Goal: Information Seeking & Learning: Learn about a topic

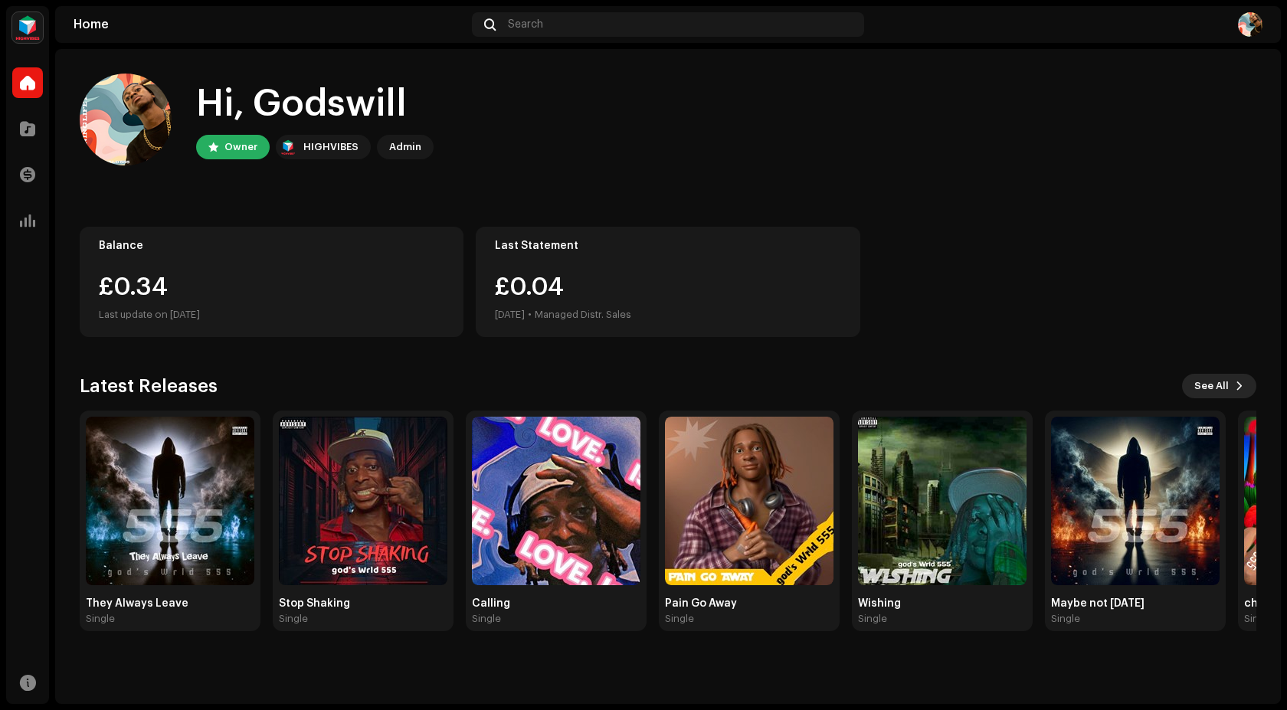
click at [1219, 385] on span "See All" at bounding box center [1211, 386] width 34 height 31
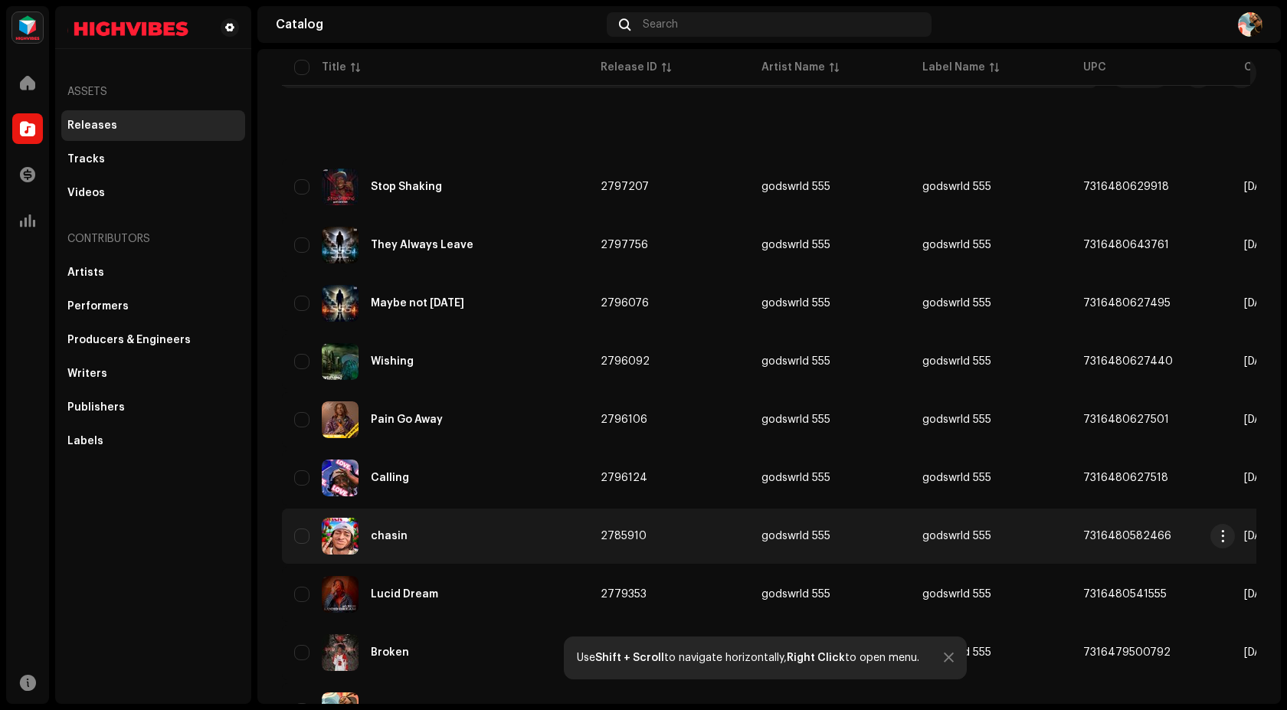
scroll to position [164, 0]
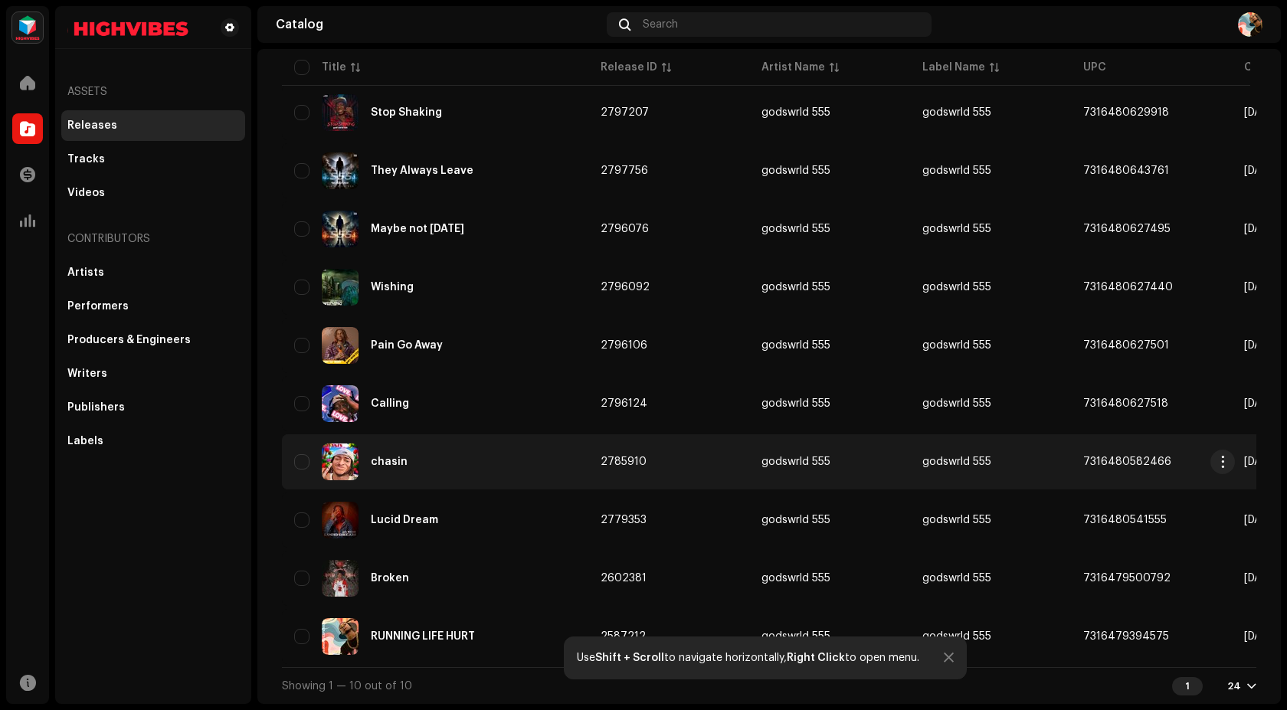
click at [401, 457] on div "chasin" at bounding box center [389, 462] width 37 height 11
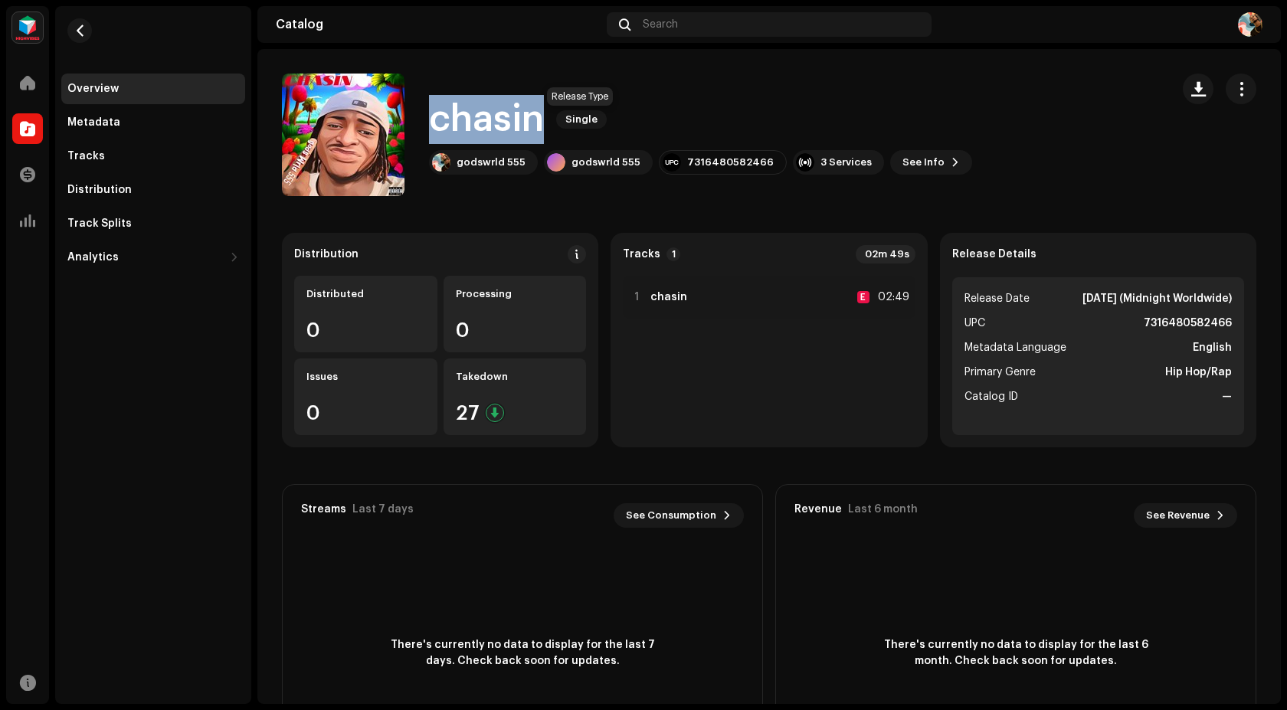
drag, startPoint x: 431, startPoint y: 104, endPoint x: 555, endPoint y: 115, distance: 124.6
click at [555, 115] on div "chasin Single" at bounding box center [700, 119] width 543 height 49
copy div "chasin Single"
click at [902, 162] on span "See Info" at bounding box center [923, 162] width 42 height 31
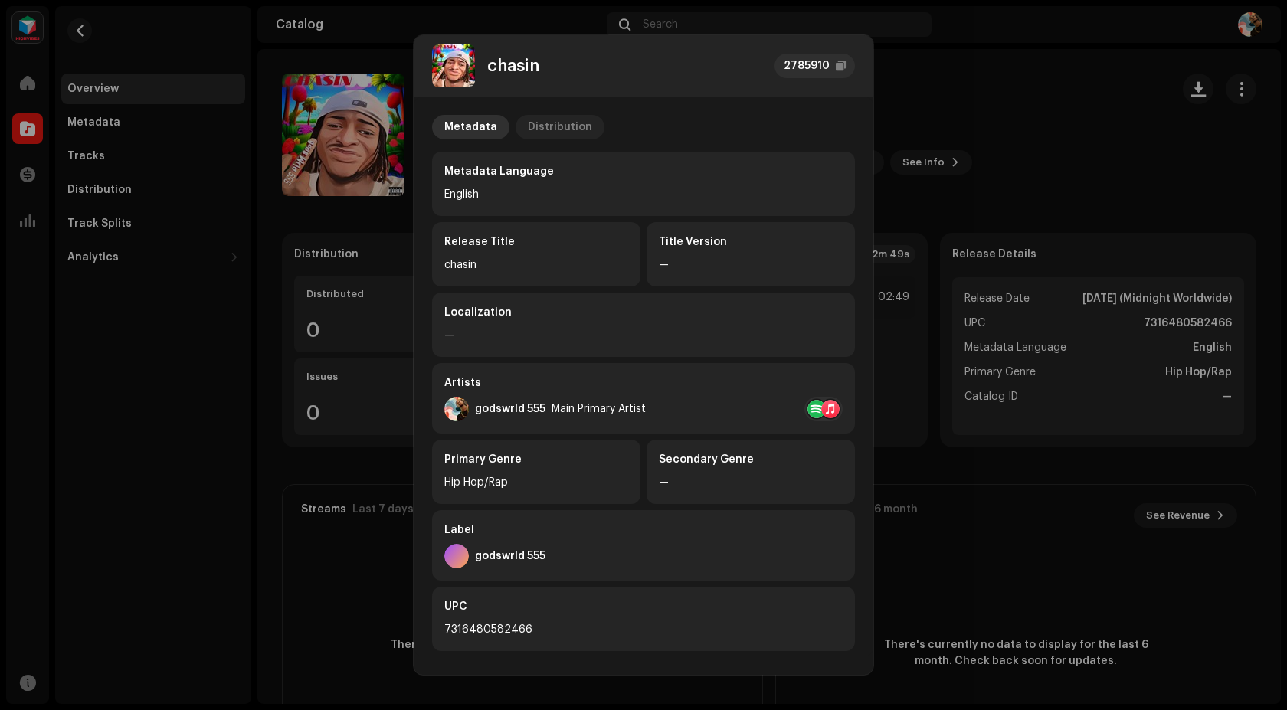
click at [565, 126] on div "Distribution" at bounding box center [560, 127] width 64 height 25
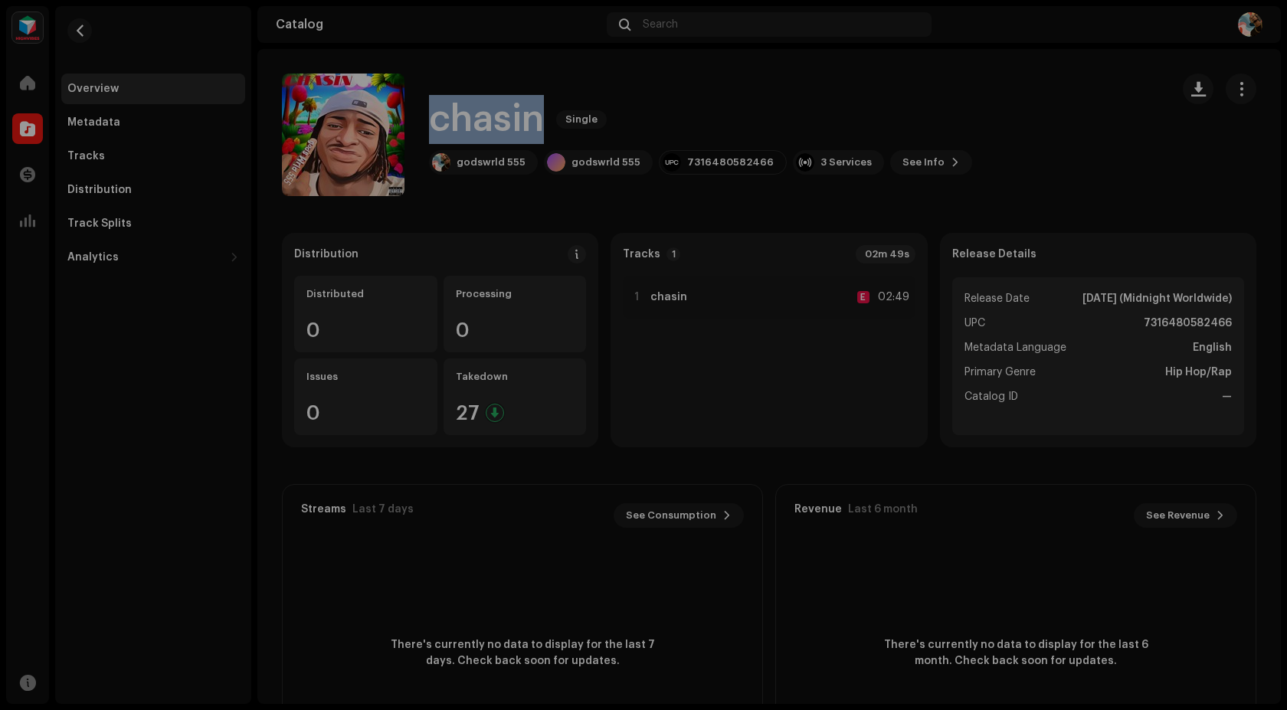
click at [1048, 79] on div "chasin 2785910 Metadata Distribution Release Date [DATE] (Midnight Worldwide) D…" at bounding box center [643, 355] width 1287 height 710
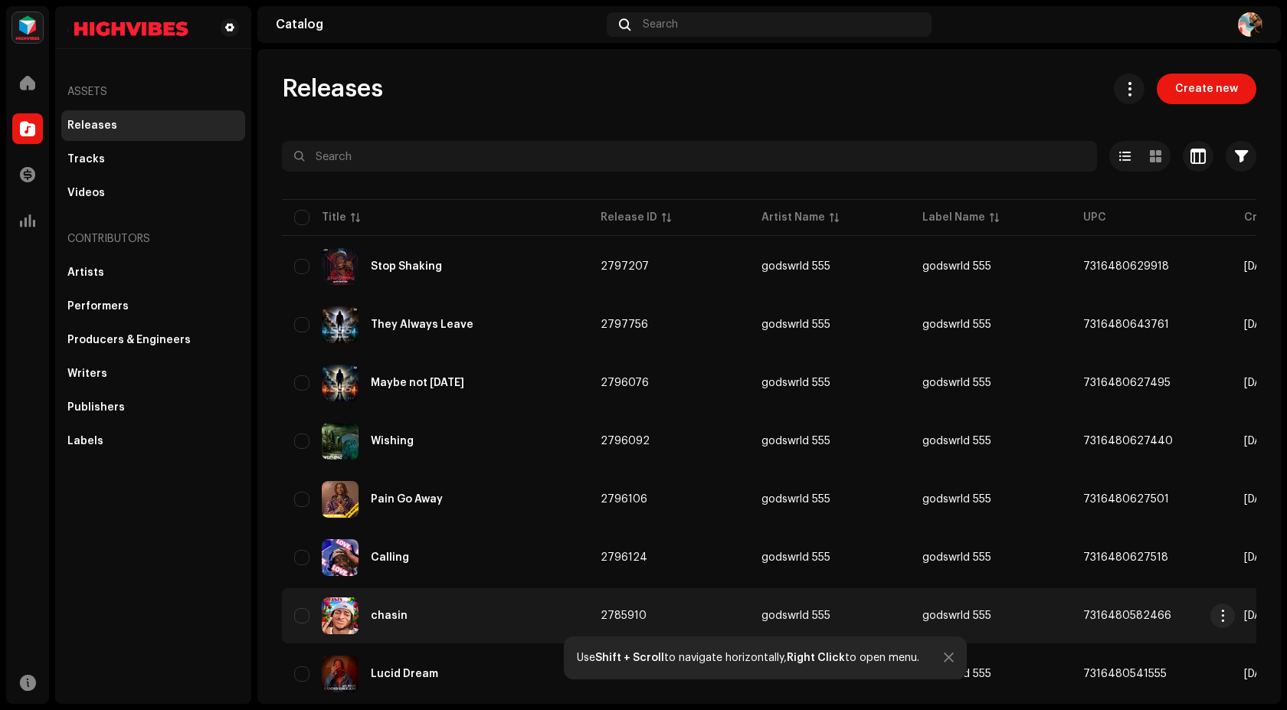
scroll to position [77, 0]
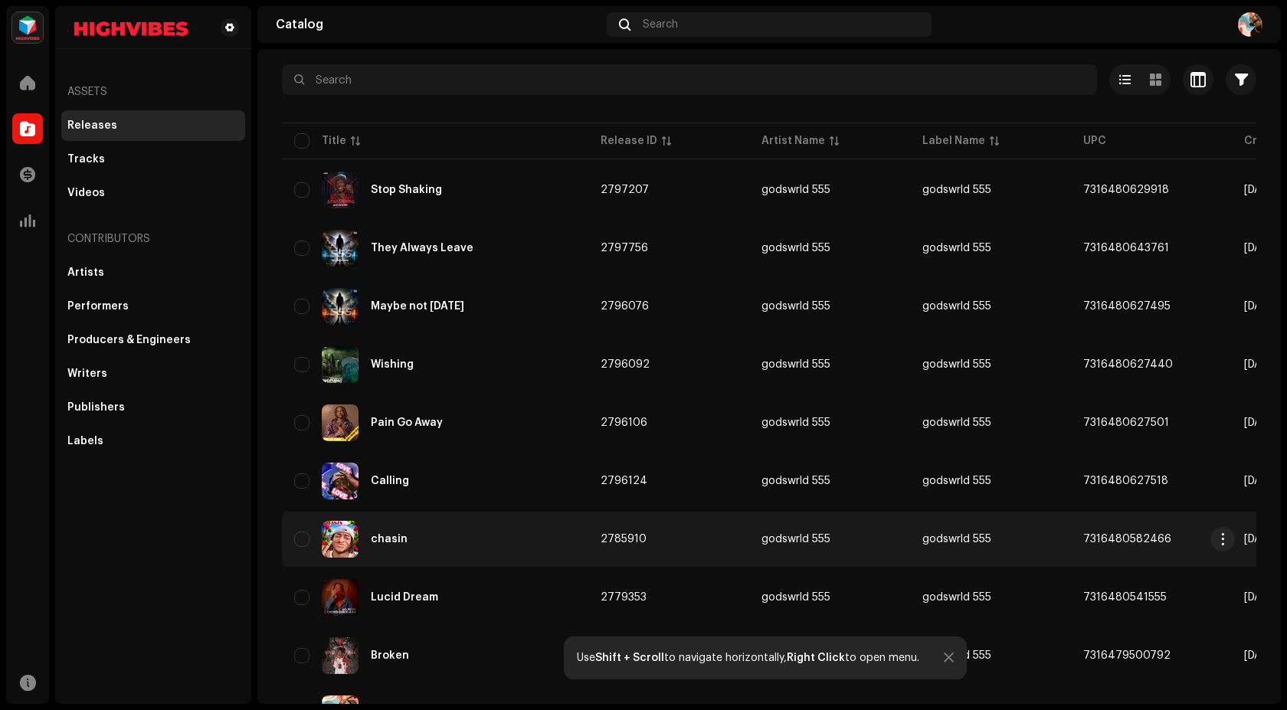
drag, startPoint x: 590, startPoint y: 534, endPoint x: 640, endPoint y: 540, distance: 50.9
click at [640, 540] on tr "chasin 2785910 godswrld 555 godswrld 555 7316480582466 [DATE] 1 02:49" at bounding box center [998, 539] width 1432 height 55
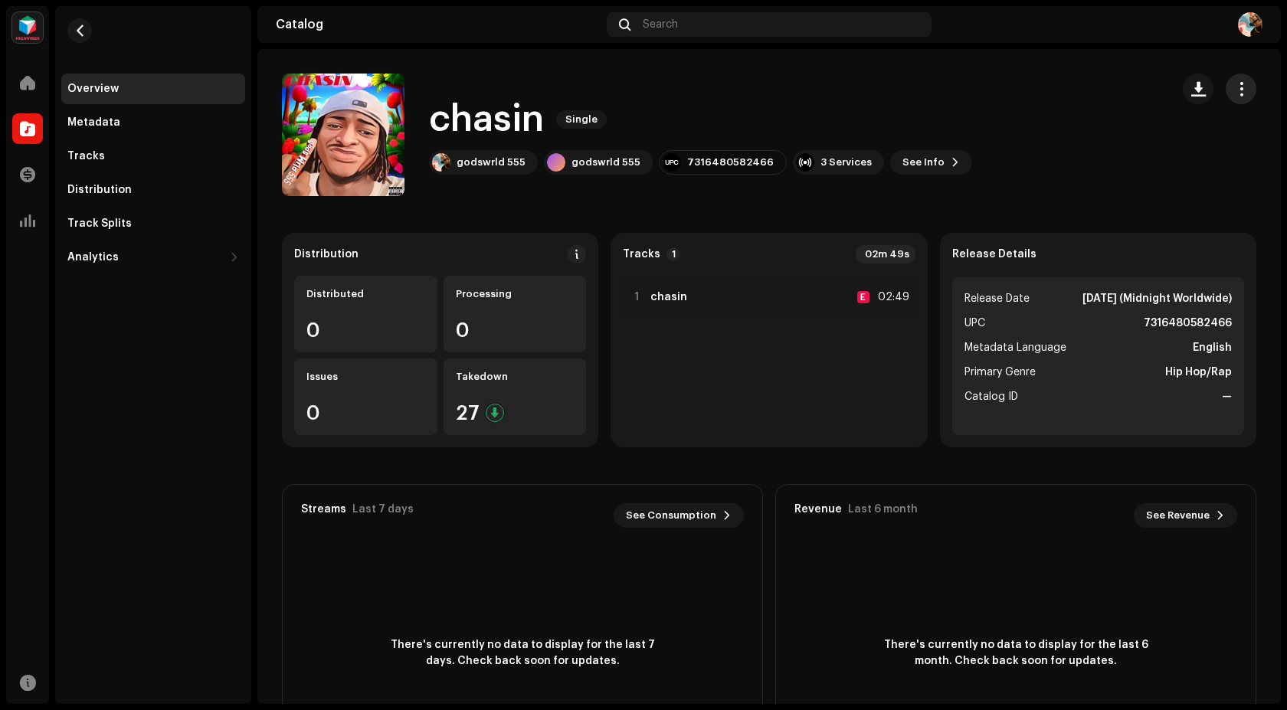
click at [1226, 101] on button "button" at bounding box center [1241, 89] width 31 height 31
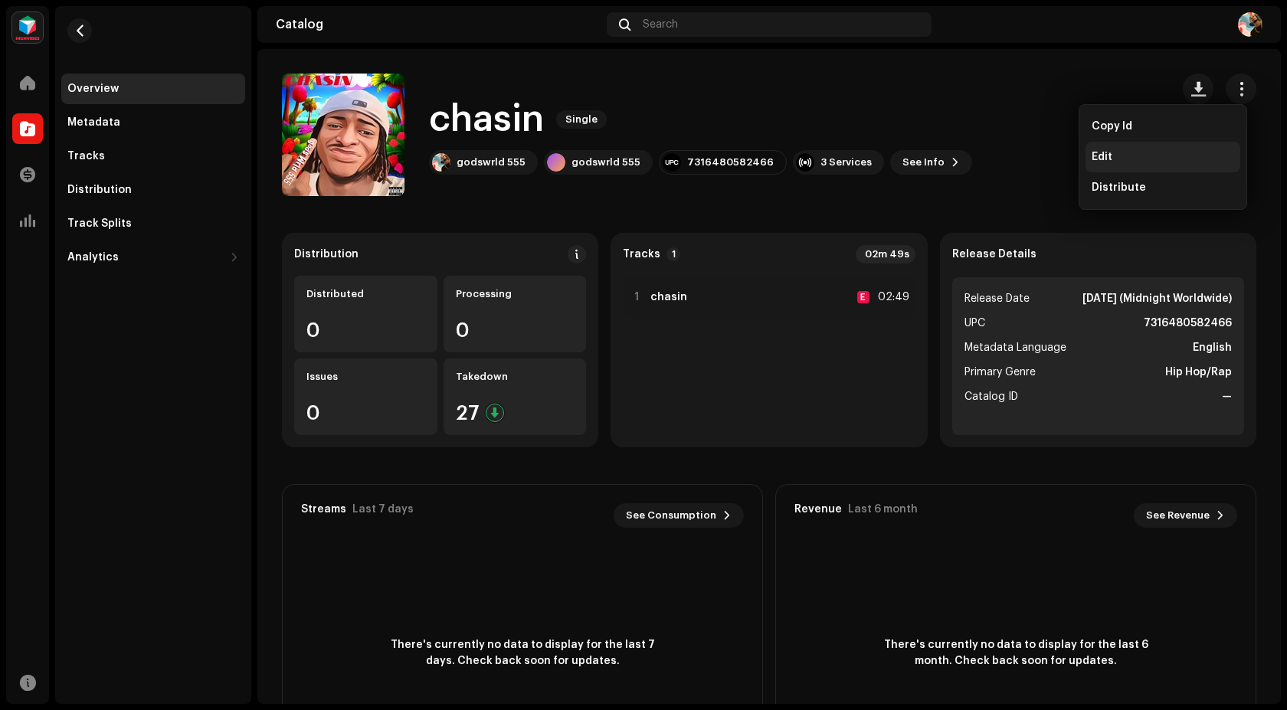
click at [1112, 152] on div "Edit" at bounding box center [1163, 157] width 142 height 12
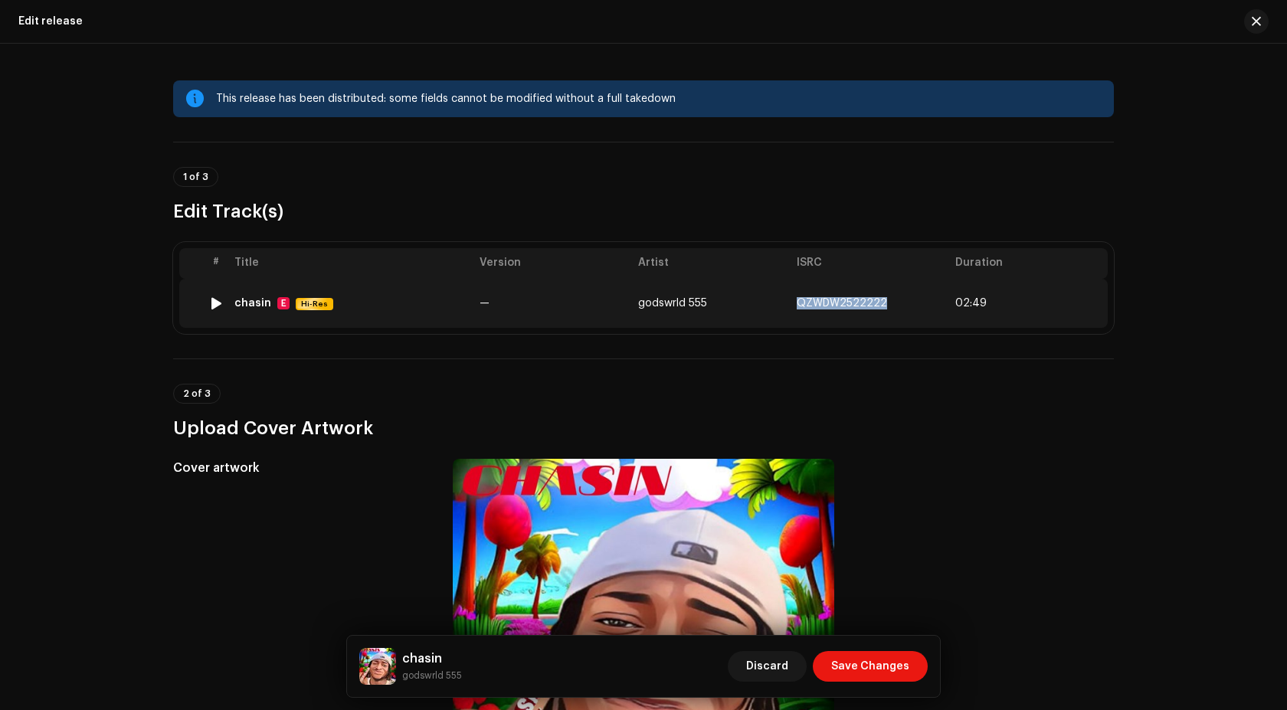
drag, startPoint x: 789, startPoint y: 300, endPoint x: 879, endPoint y: 301, distance: 89.6
click at [879, 301] on td "QZWDW2522222" at bounding box center [869, 303] width 159 height 49
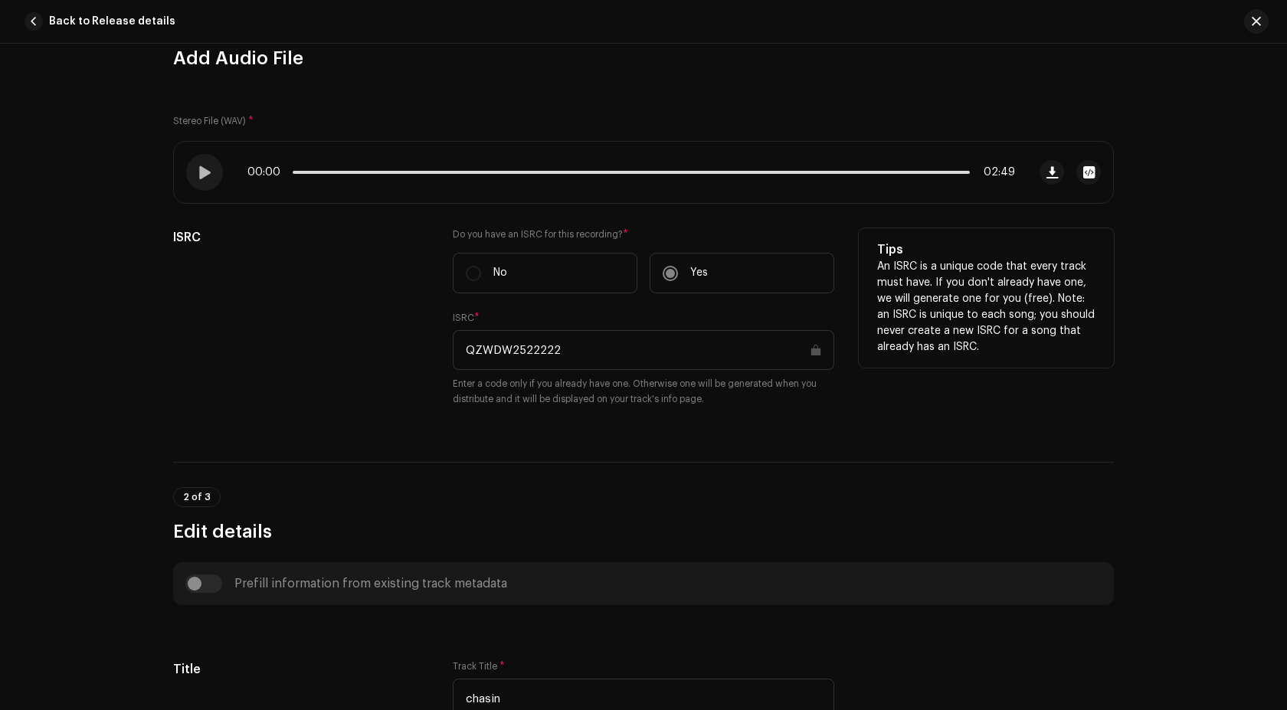
scroll to position [306, 0]
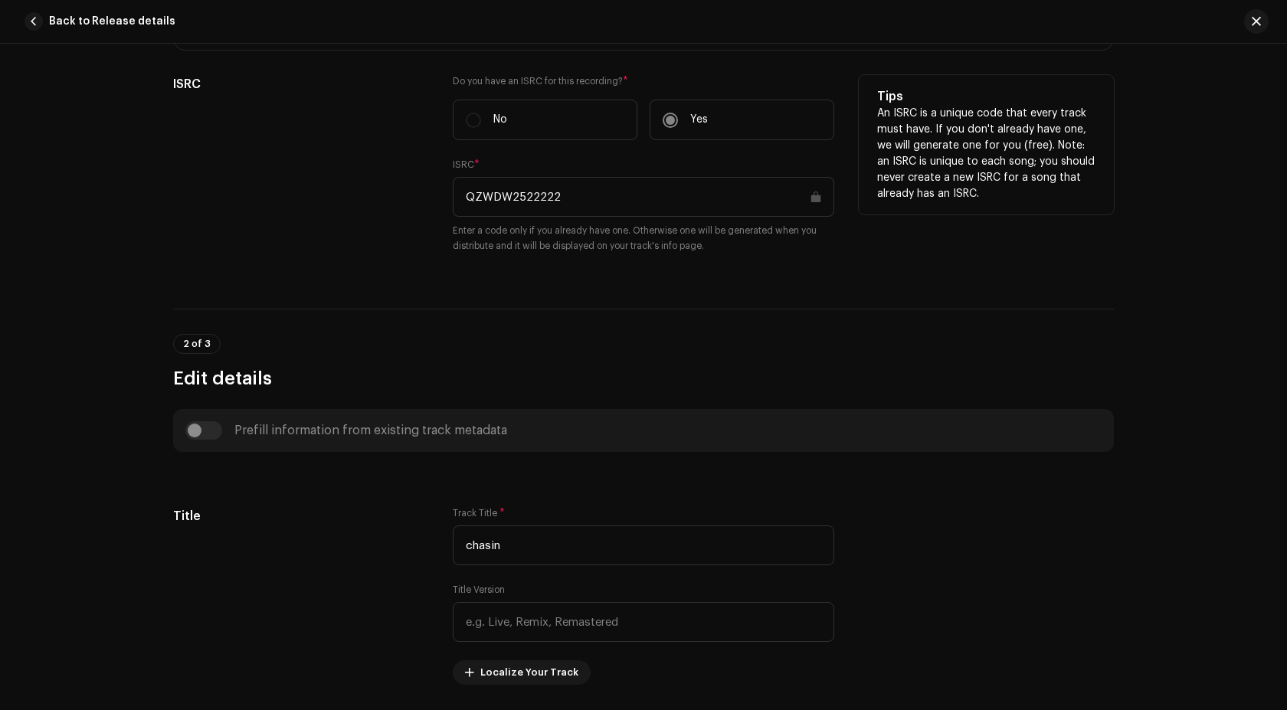
click at [471, 201] on input "QZWDW2522222" at bounding box center [643, 197] width 381 height 40
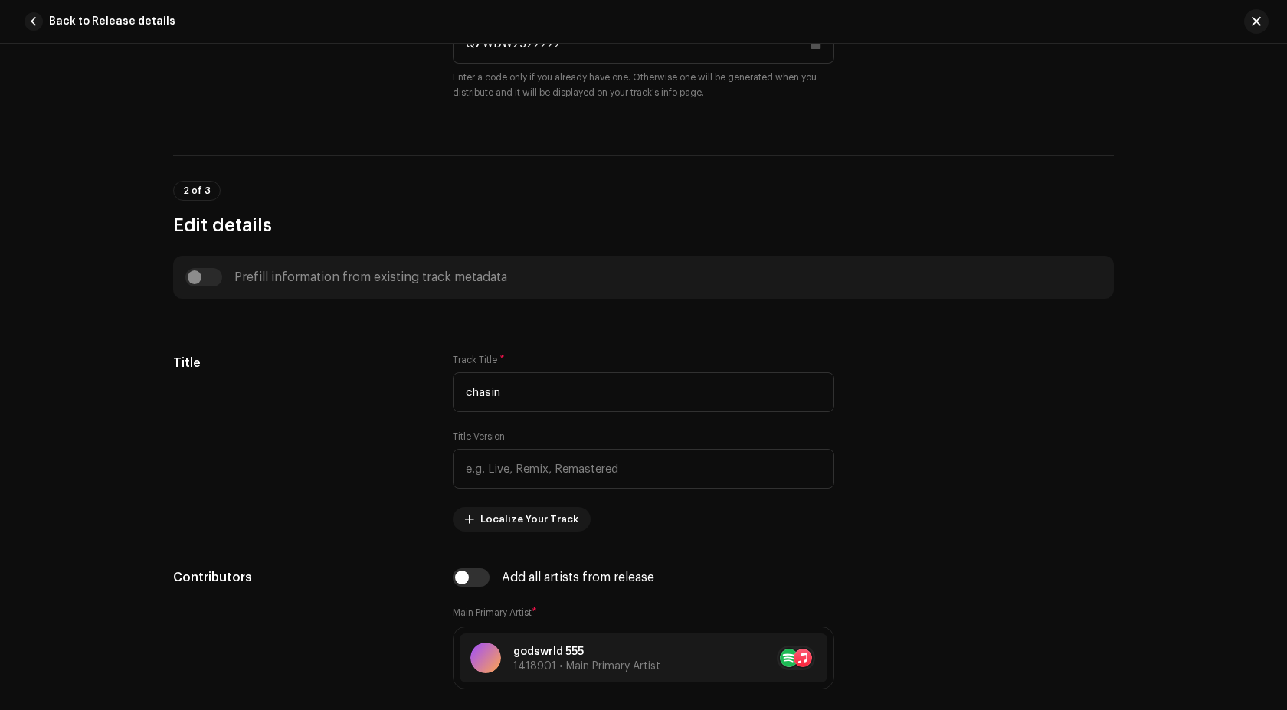
scroll to position [383, 0]
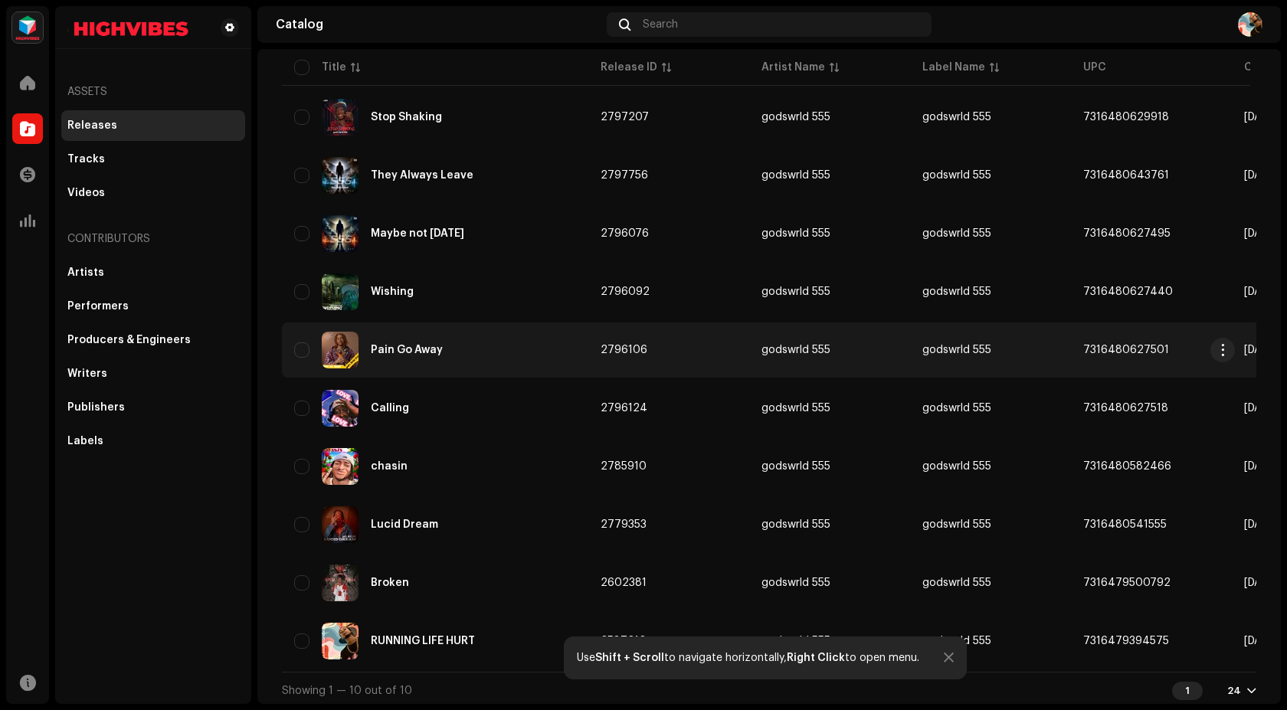
scroll to position [164, 0]
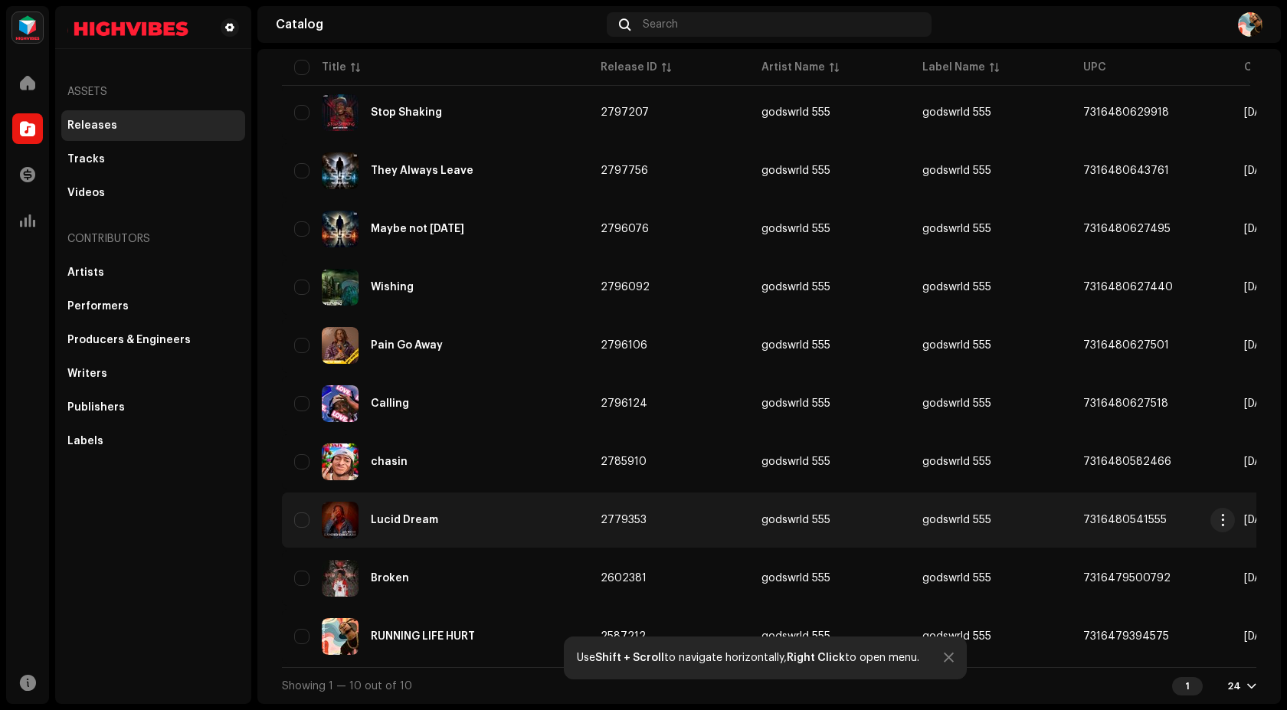
click at [415, 519] on div "Lucid Dream" at bounding box center [404, 520] width 67 height 11
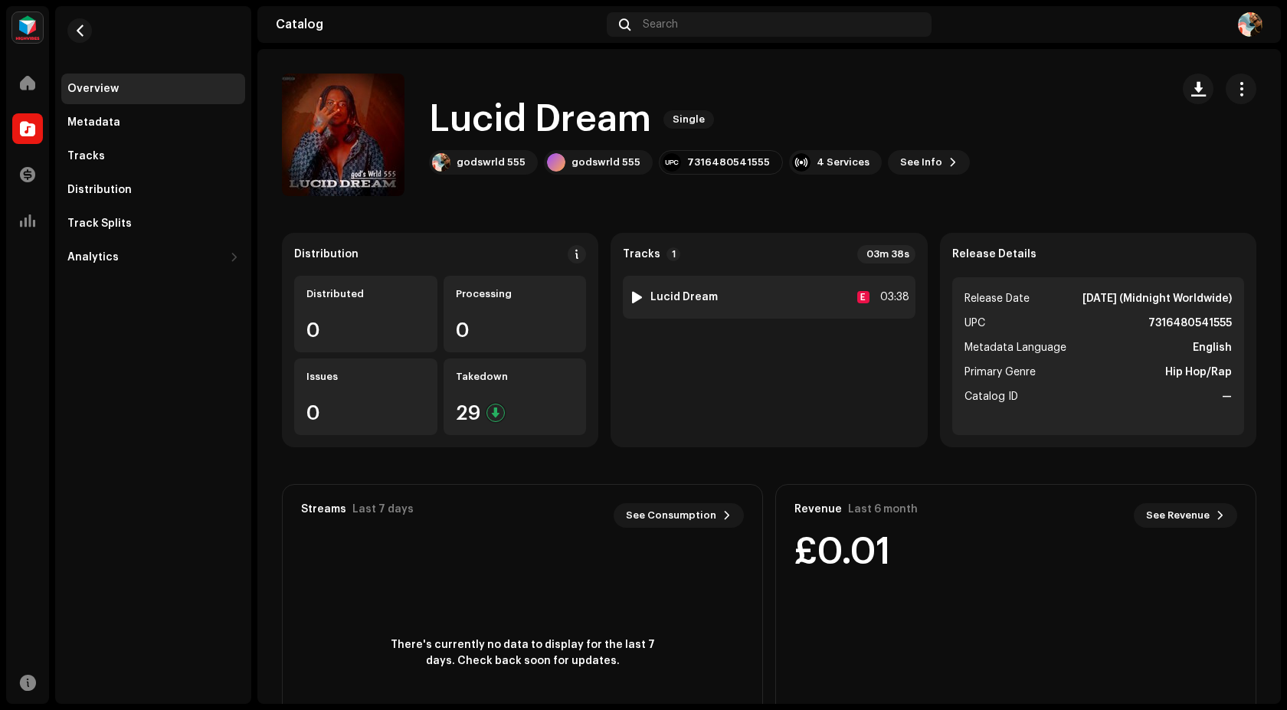
click at [674, 296] on strong "Lucid Dream" at bounding box center [683, 297] width 67 height 12
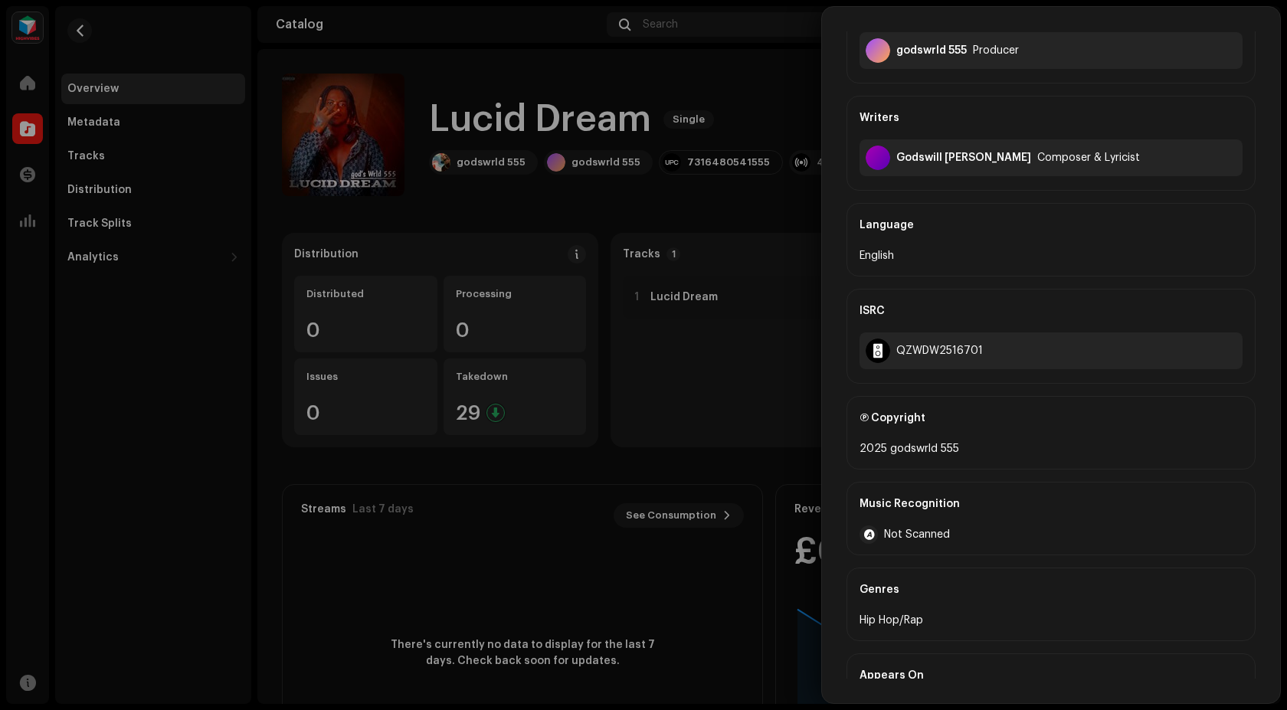
scroll to position [299, 0]
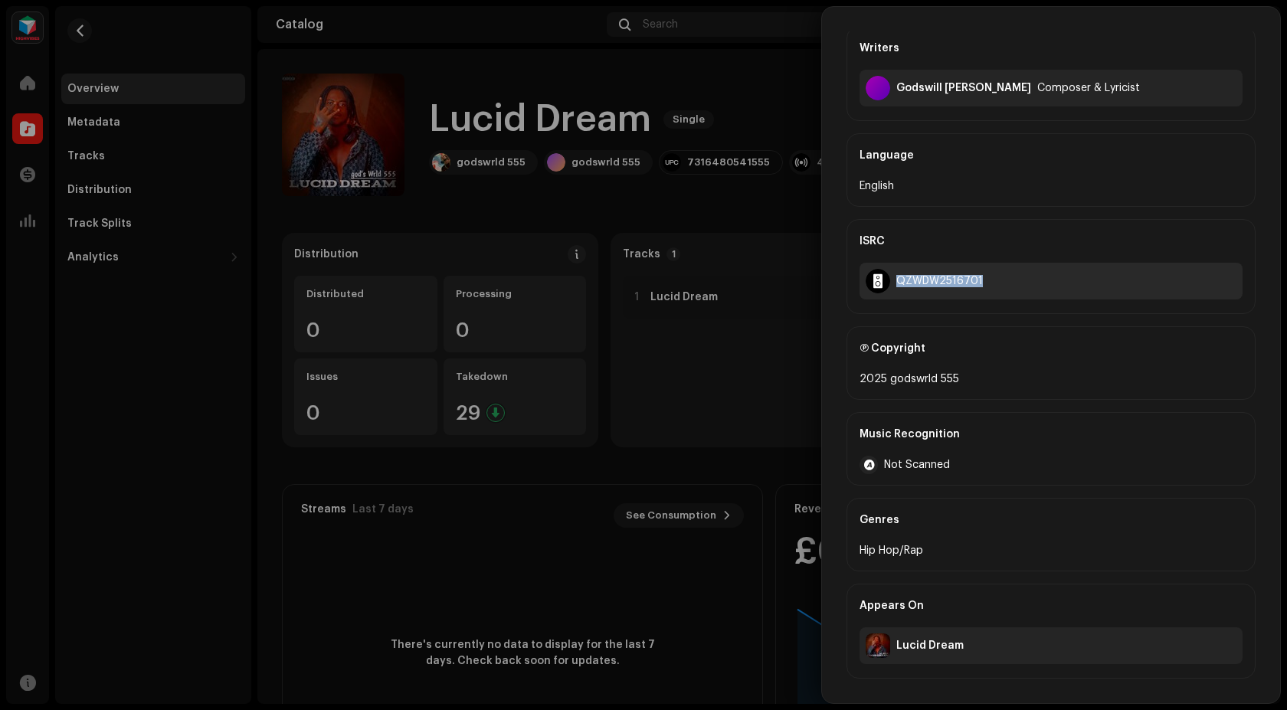
drag, startPoint x: 990, startPoint y: 280, endPoint x: 897, endPoint y: 280, distance: 93.4
click at [897, 280] on div "QZWDW2516701" at bounding box center [1050, 281] width 383 height 37
copy div "QZWDW2516701"
click at [725, 97] on div at bounding box center [643, 355] width 1287 height 710
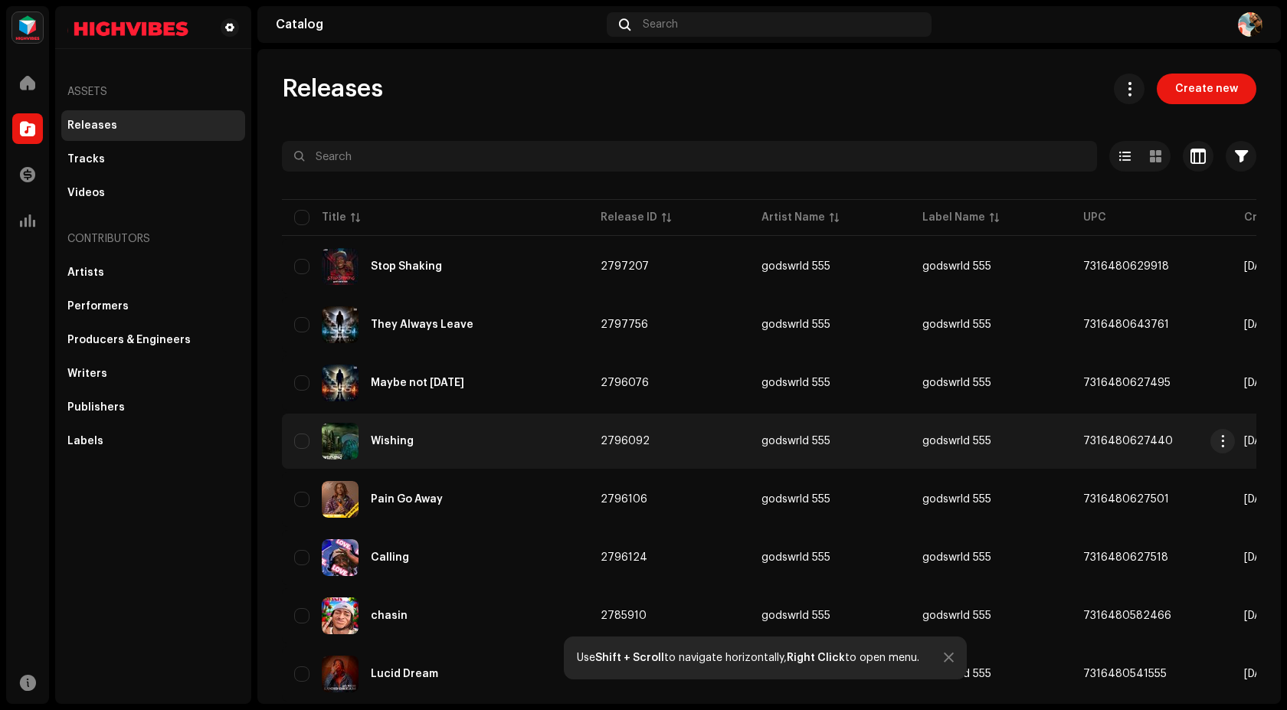
click at [419, 445] on div "Wishing" at bounding box center [435, 441] width 282 height 37
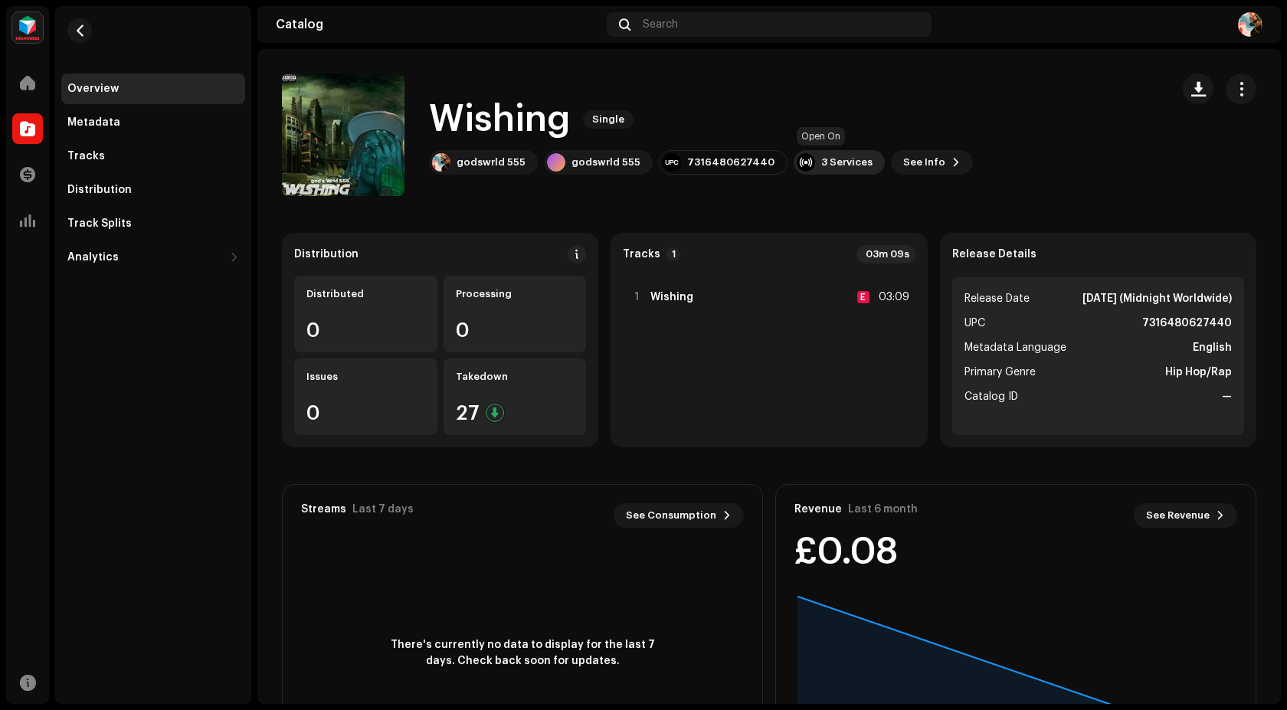
click at [800, 165] on div "3 Services" at bounding box center [839, 162] width 91 height 25
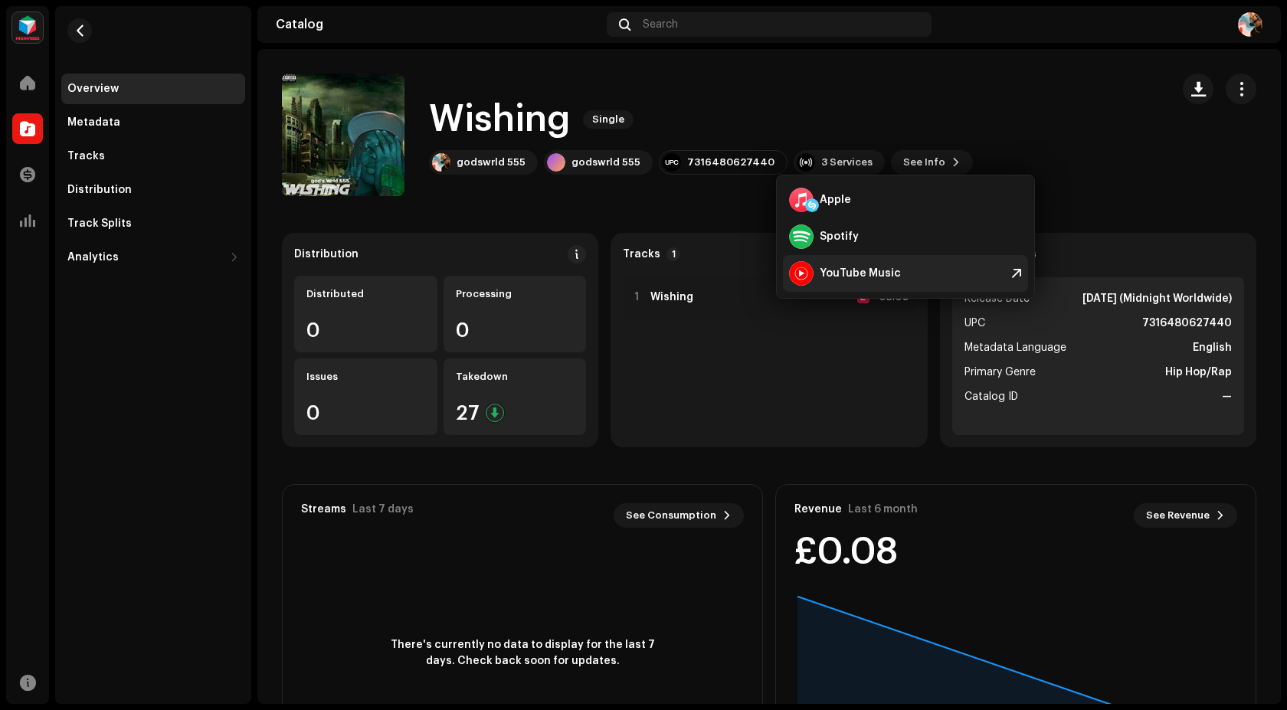
click at [830, 280] on div "YouTube Music" at bounding box center [845, 273] width 112 height 25
click at [735, 227] on catalog-releases-details-overview "Wishing Single Wishing Single godswrld 555 godswrld 555 7316480627440 3 Service…" at bounding box center [768, 432] width 1023 height 766
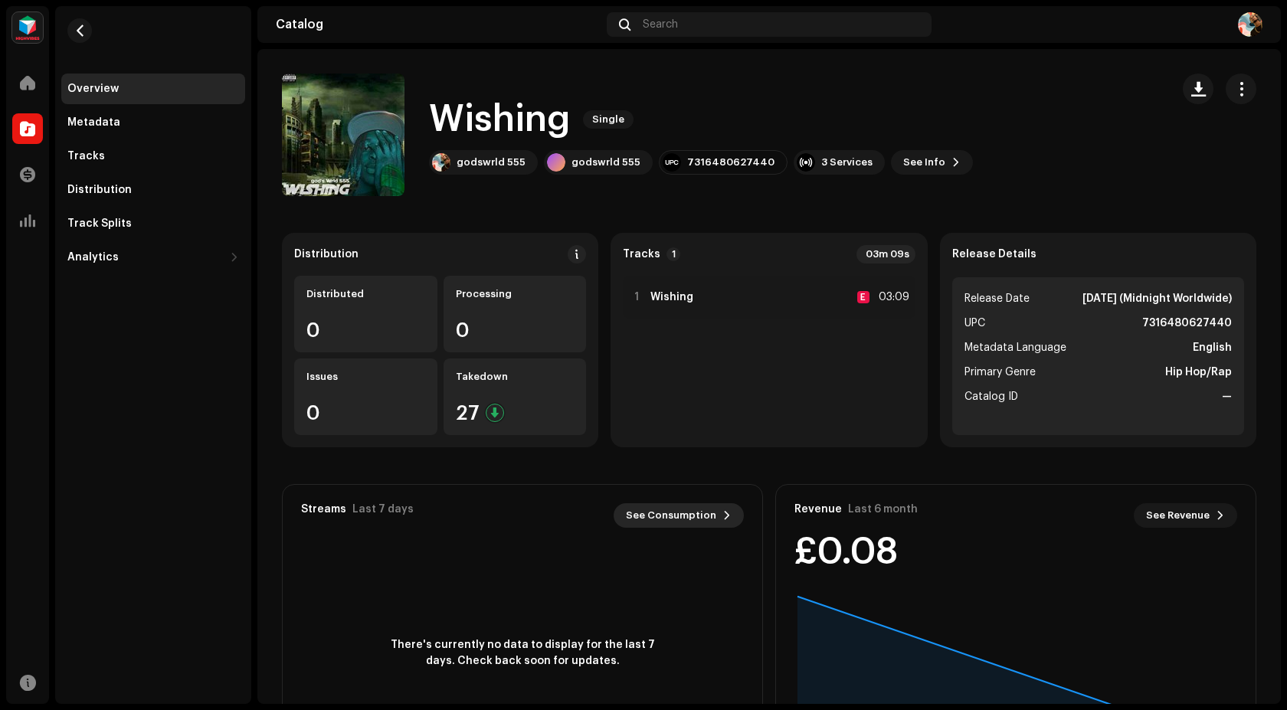
click at [676, 517] on span "See Consumption" at bounding box center [671, 515] width 90 height 31
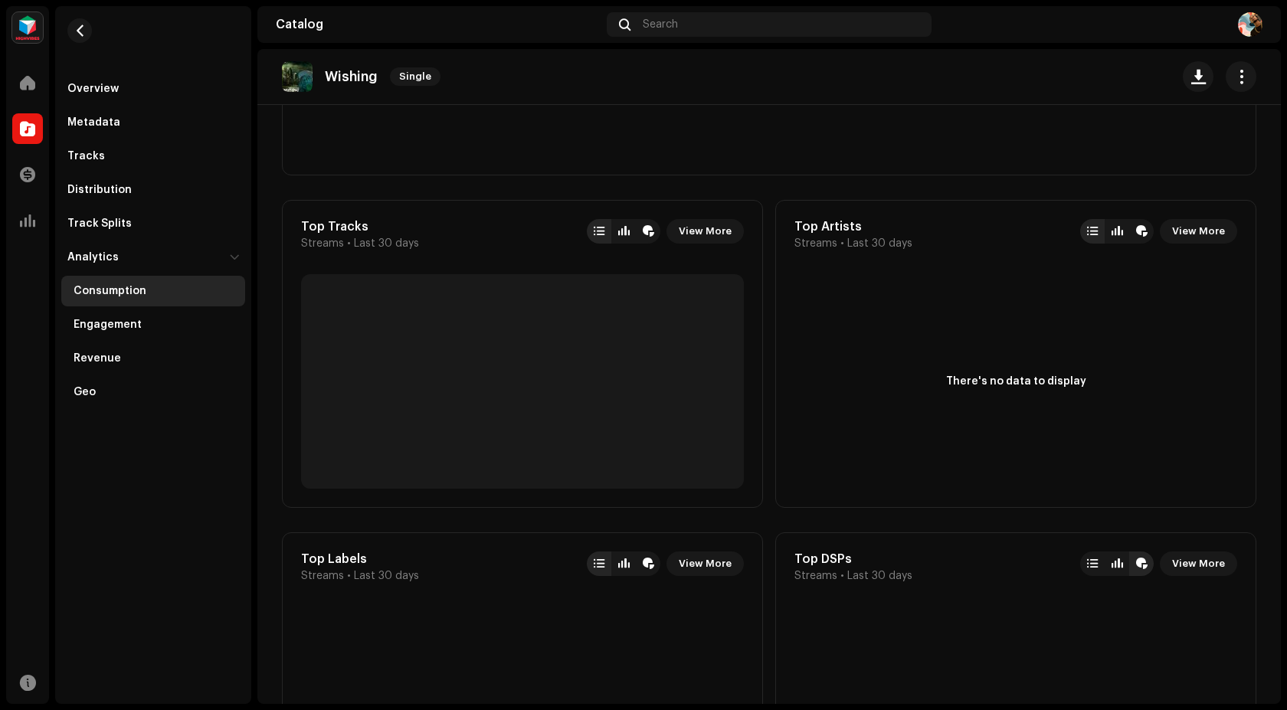
scroll to position [536, 0]
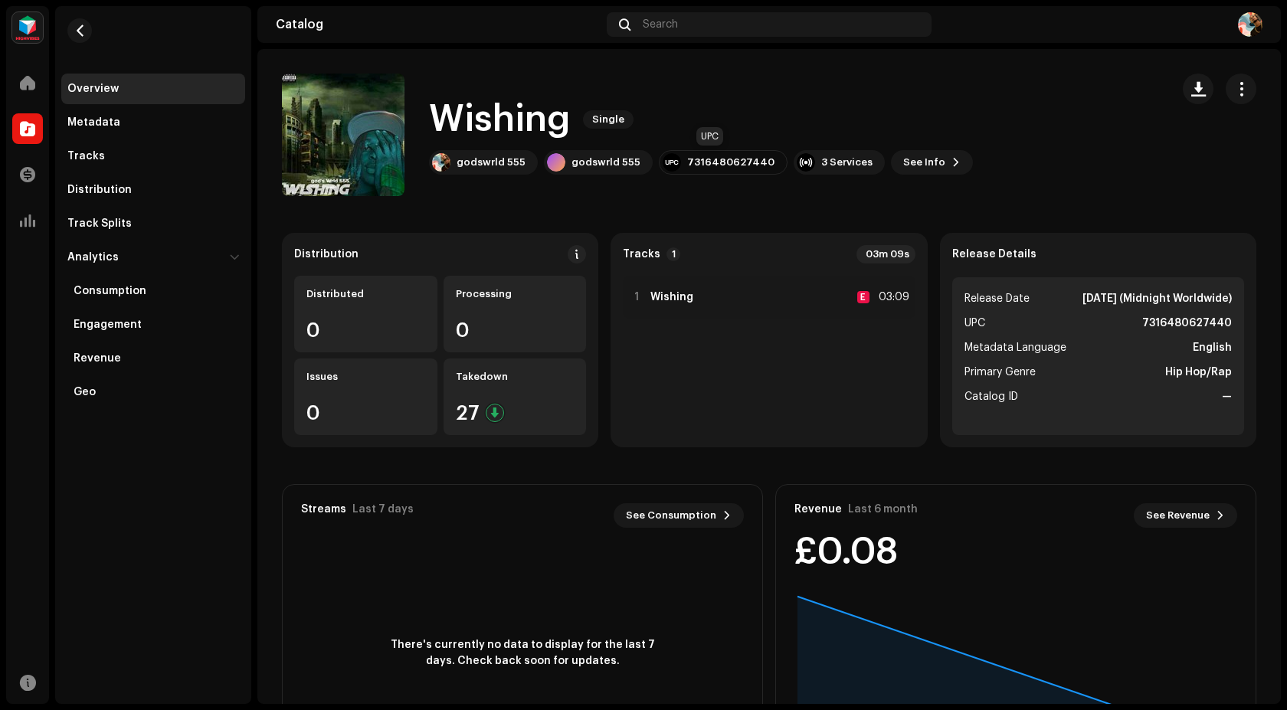
click at [725, 164] on div "7316480627440" at bounding box center [730, 162] width 87 height 12
click at [905, 169] on span "See Info" at bounding box center [924, 162] width 42 height 31
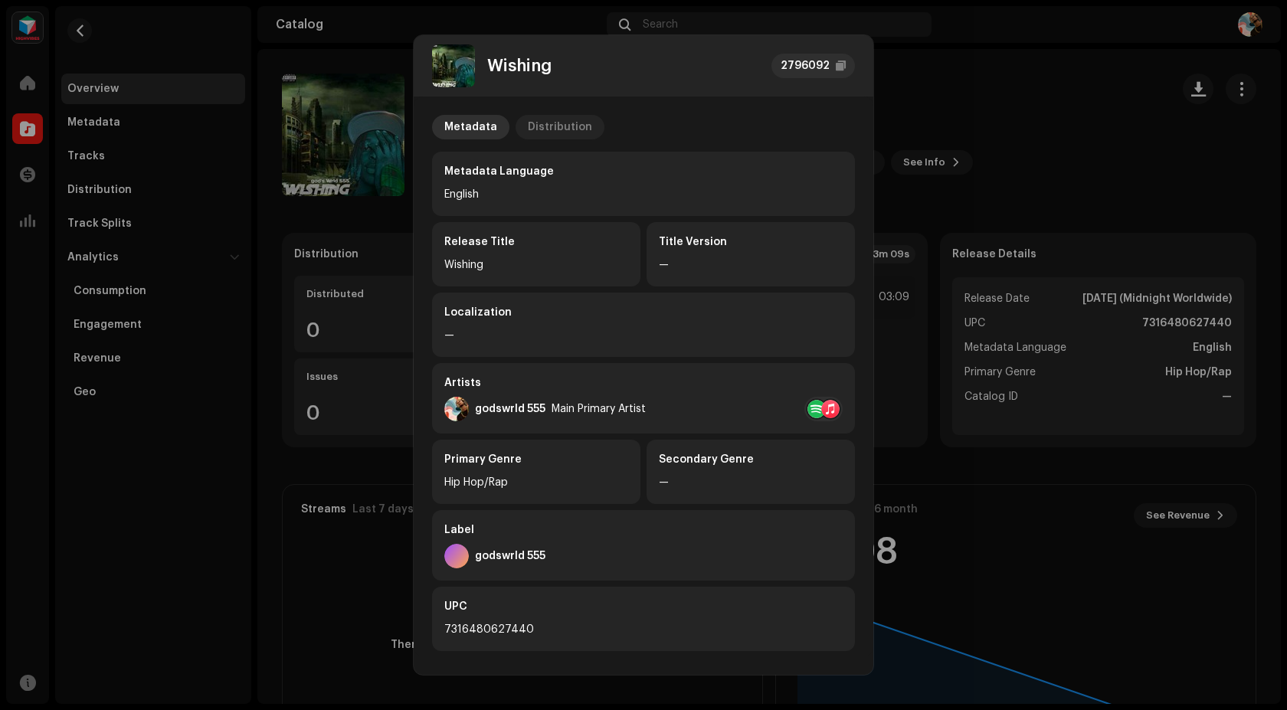
click at [538, 129] on div "Distribution" at bounding box center [560, 127] width 64 height 25
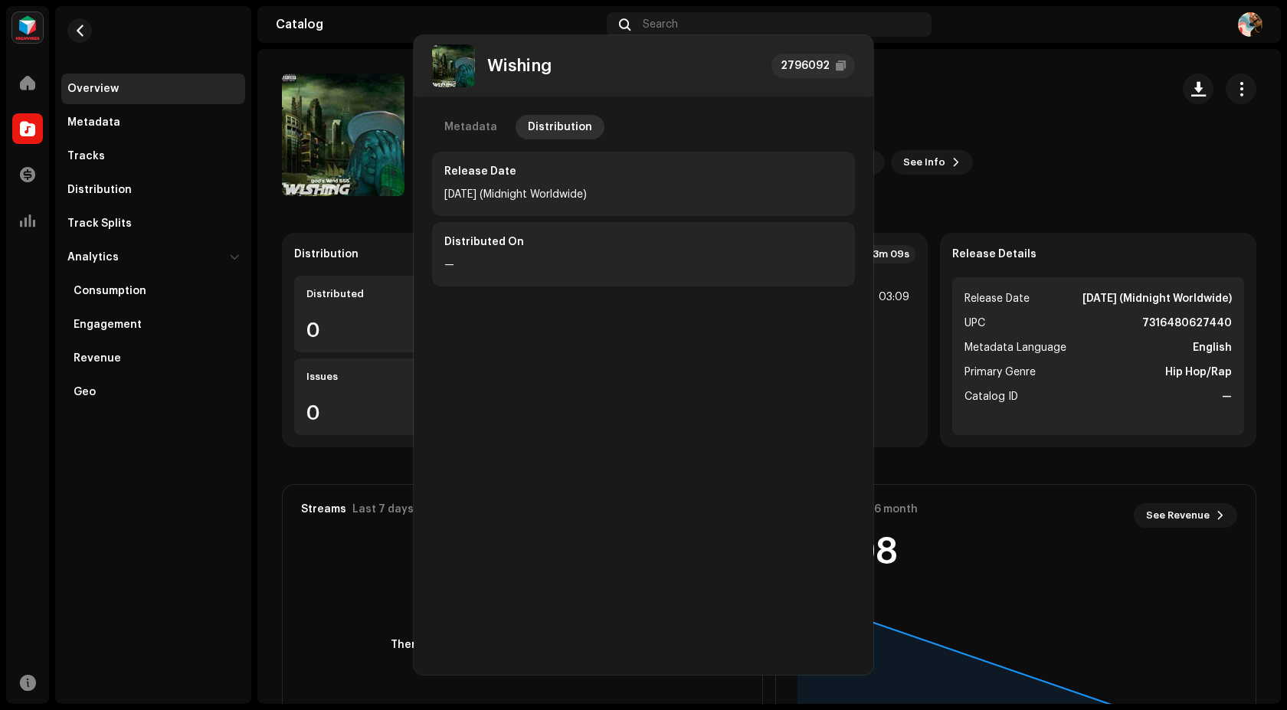
click at [1020, 93] on div "Wishing 2796092 Metadata Distribution Release Date [DATE] (Midnight Worldwide) …" at bounding box center [643, 355] width 1287 height 710
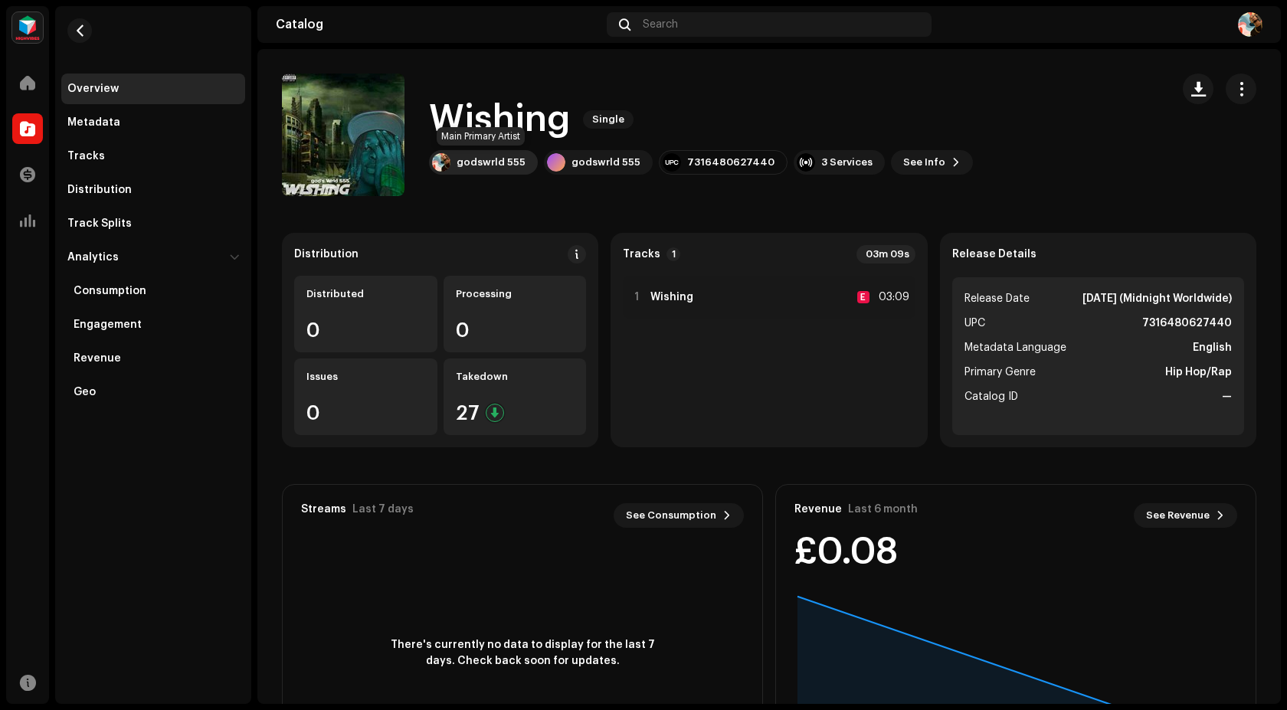
click at [506, 157] on div "godswrld 555" at bounding box center [491, 162] width 69 height 12
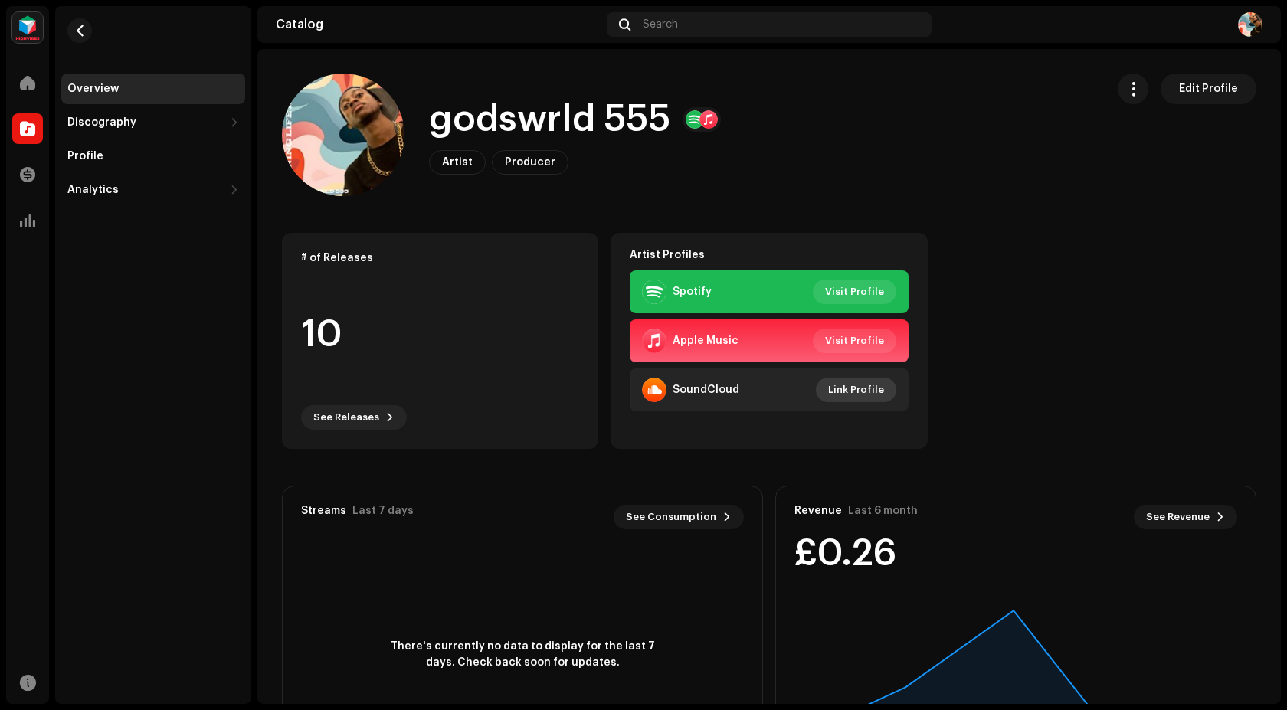
click at [848, 389] on span "Link Profile" at bounding box center [856, 390] width 56 height 31
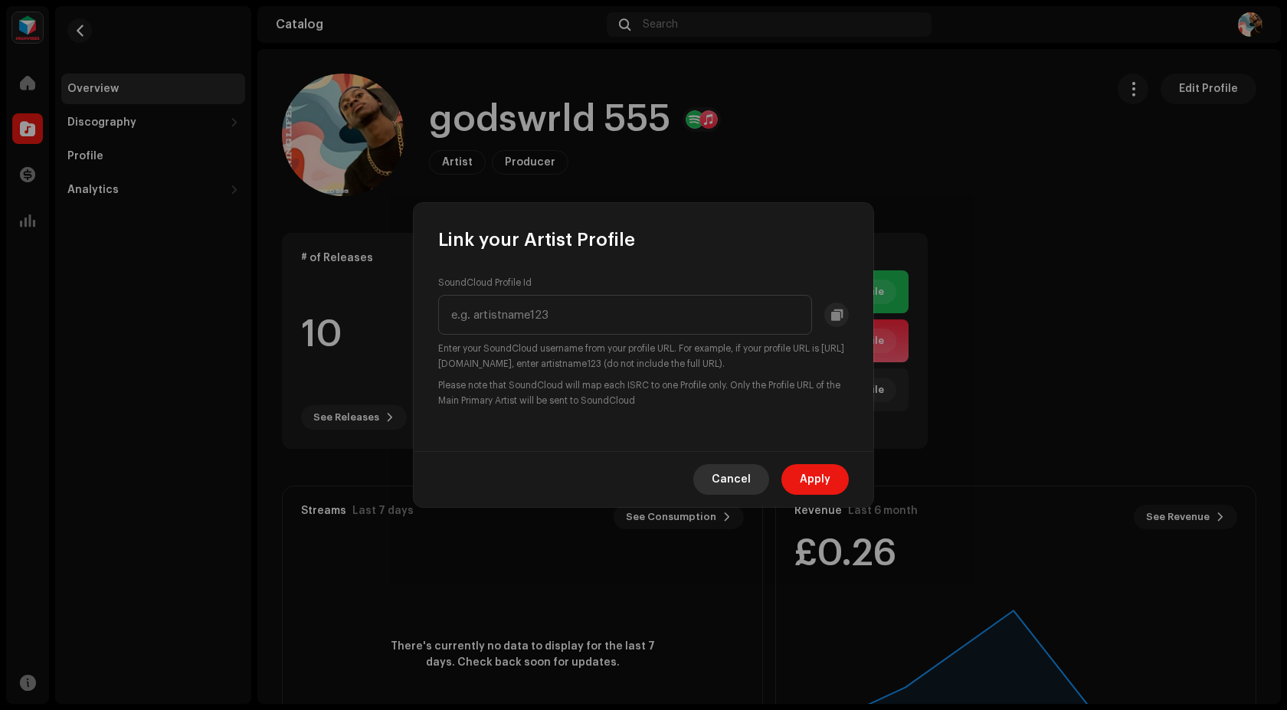
click at [737, 480] on span "Cancel" at bounding box center [731, 479] width 39 height 31
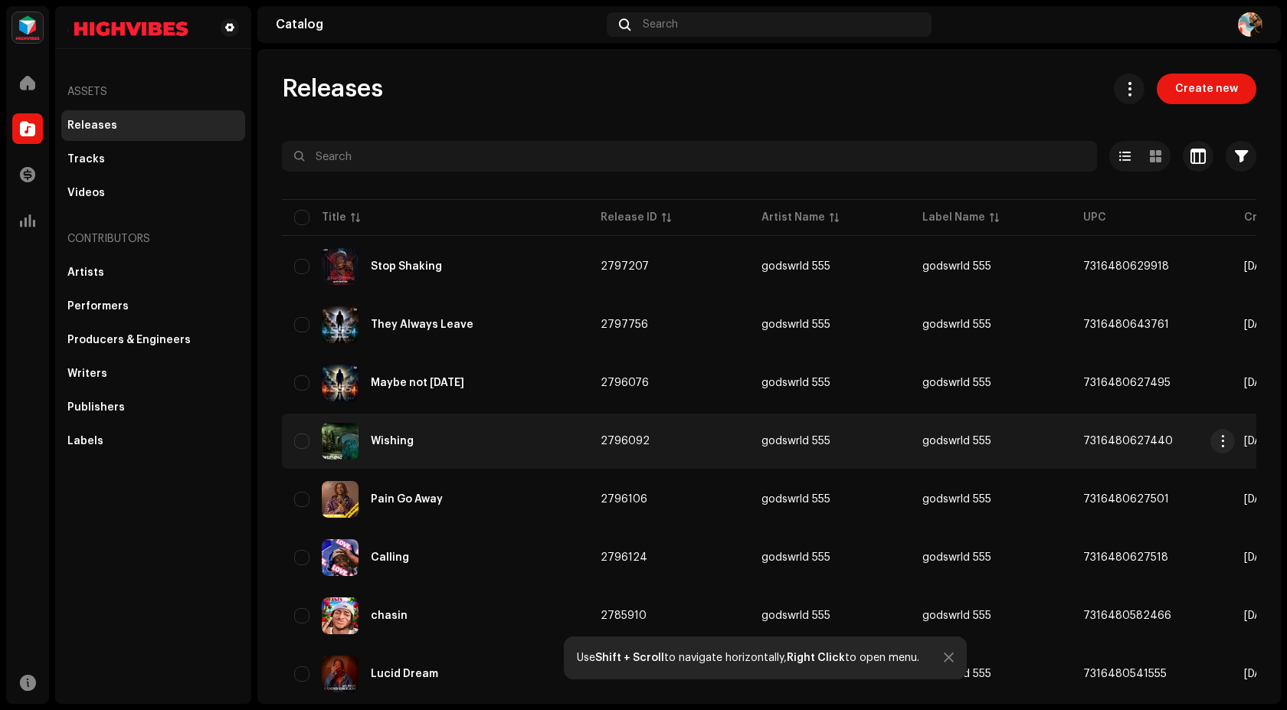
click at [392, 440] on div "Wishing" at bounding box center [392, 441] width 43 height 11
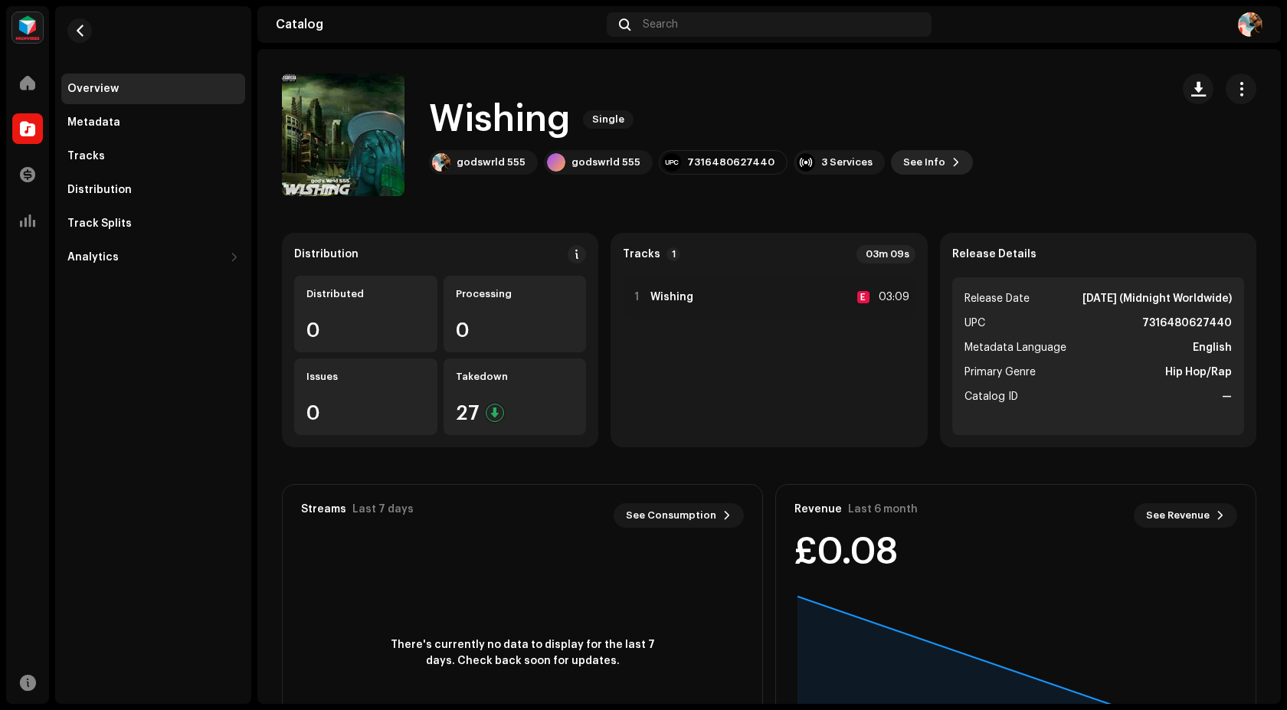
click at [910, 167] on span "See Info" at bounding box center [924, 162] width 42 height 31
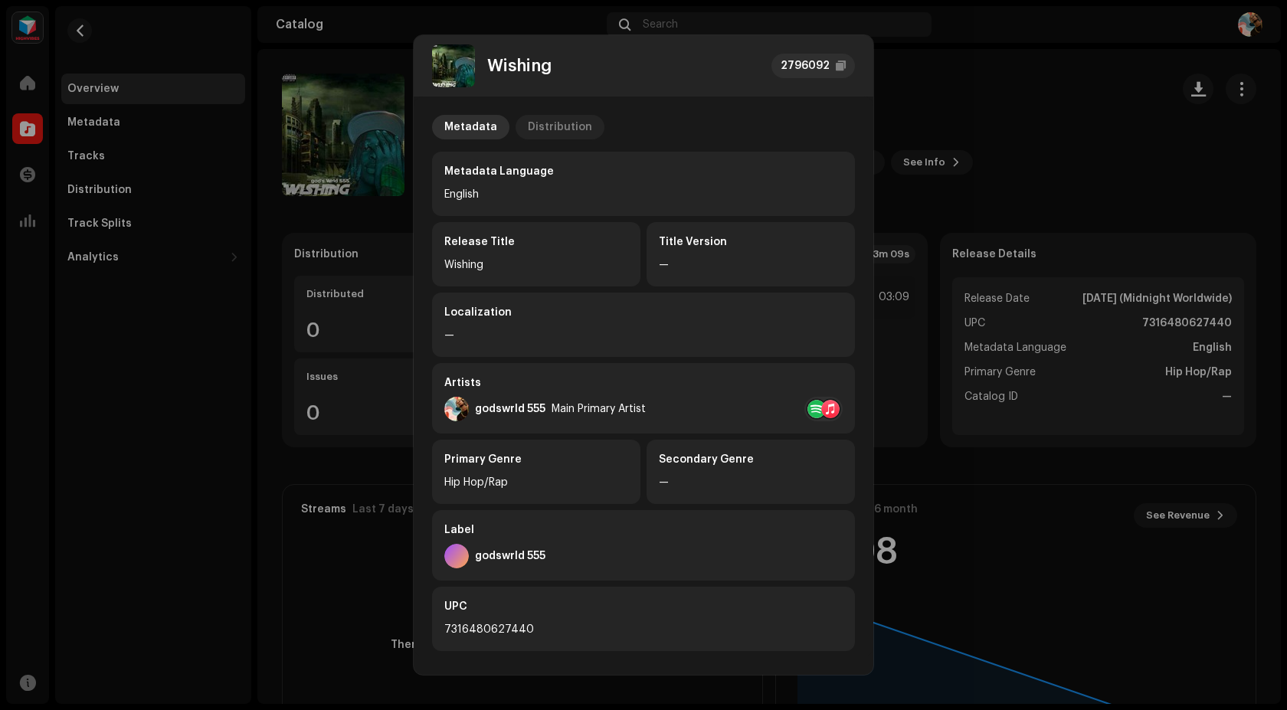
click at [581, 126] on div "Distribution" at bounding box center [560, 127] width 64 height 25
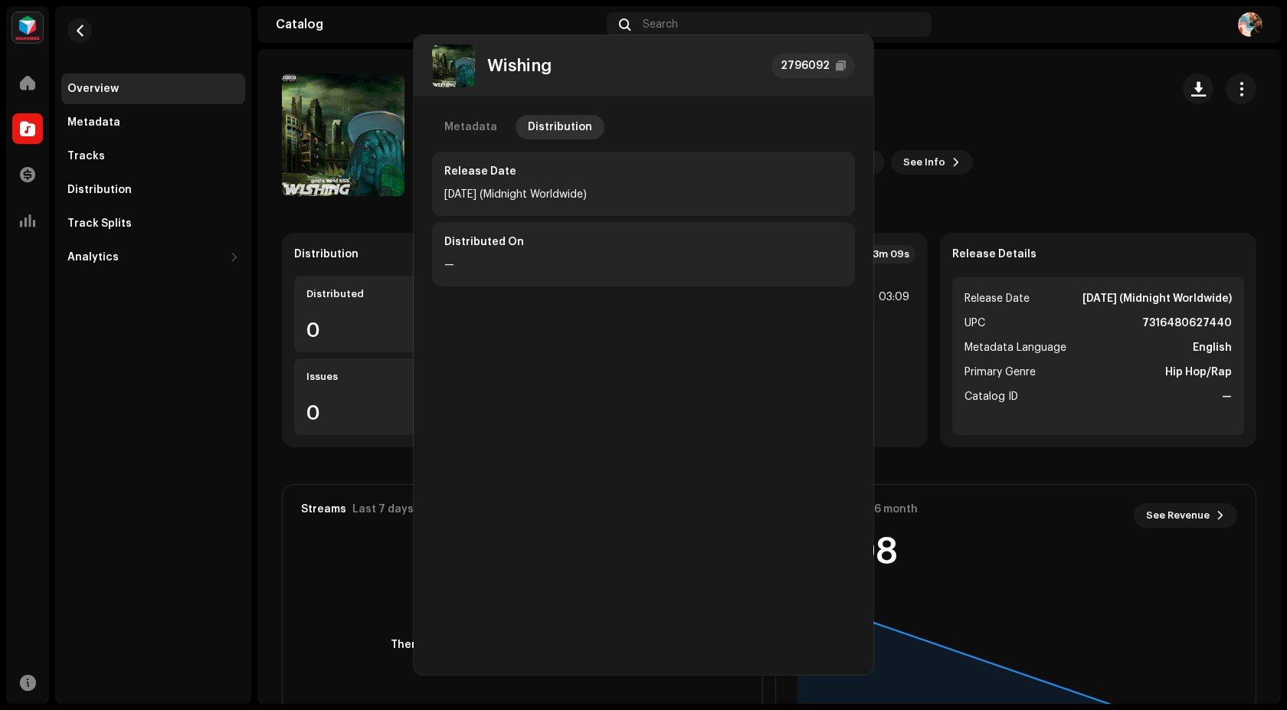
click at [1041, 104] on div "Wishing 2796092 Metadata Distribution Release Date [DATE] (Midnight Worldwide) …" at bounding box center [643, 355] width 1287 height 710
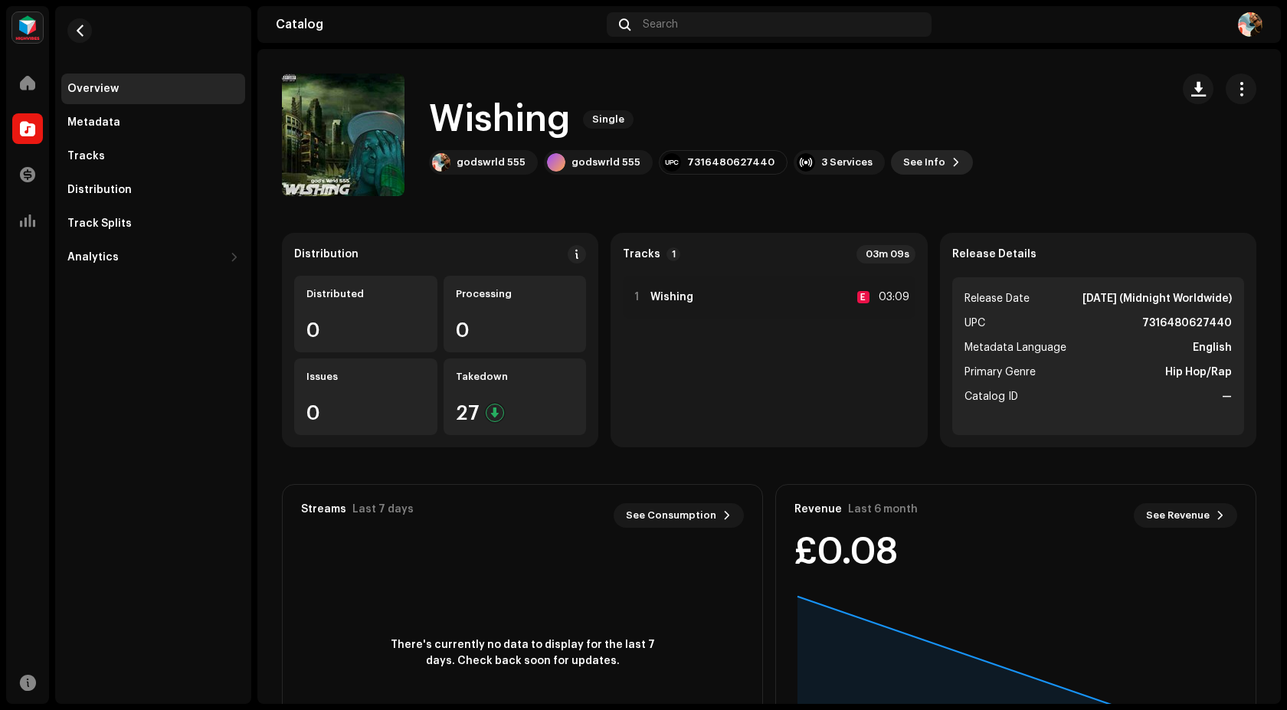
click at [905, 159] on span "See Info" at bounding box center [924, 162] width 42 height 31
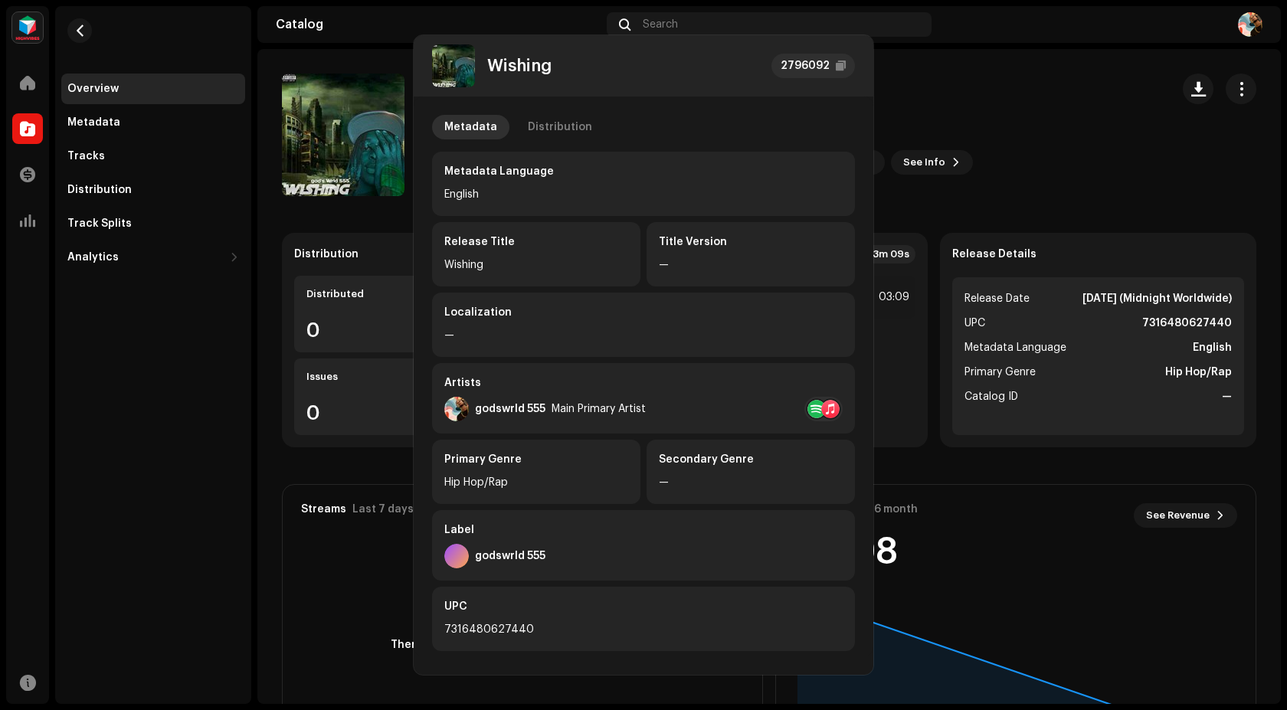
click at [991, 113] on div "Wishing 2796092 Metadata Distribution Metadata Language English Release Title W…" at bounding box center [643, 355] width 1287 height 710
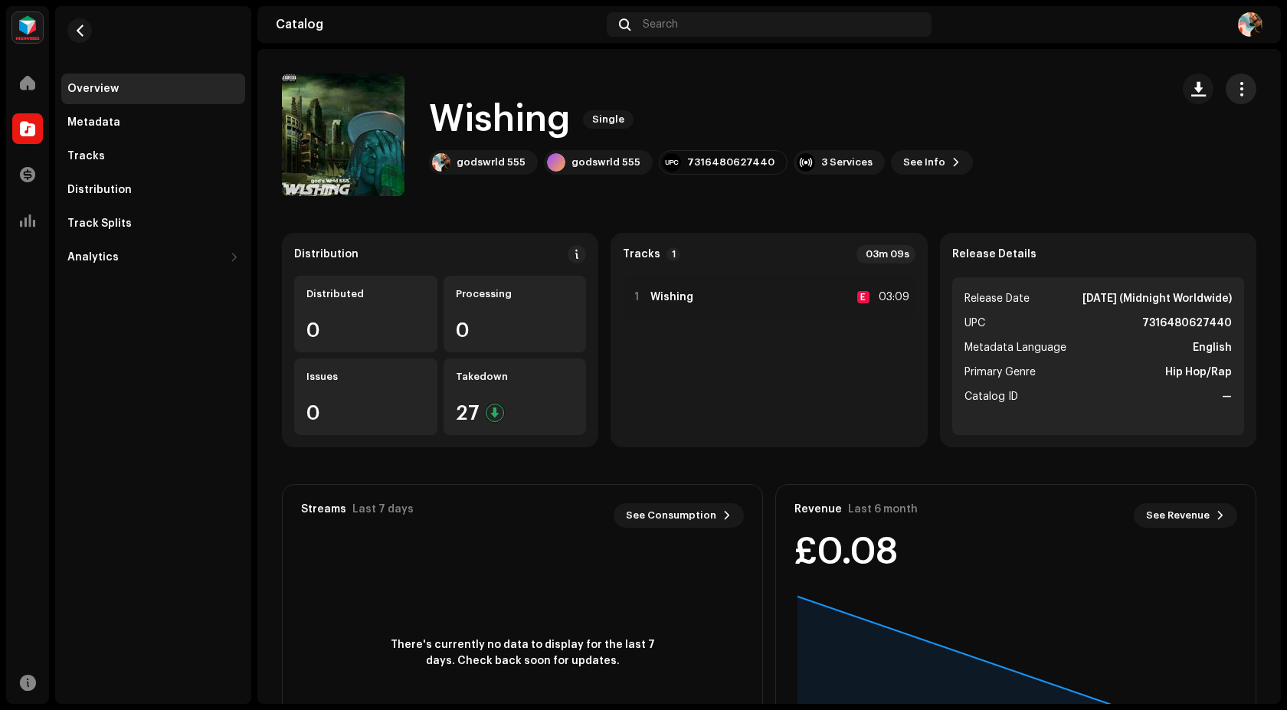
click at [1228, 97] on button "button" at bounding box center [1241, 89] width 31 height 31
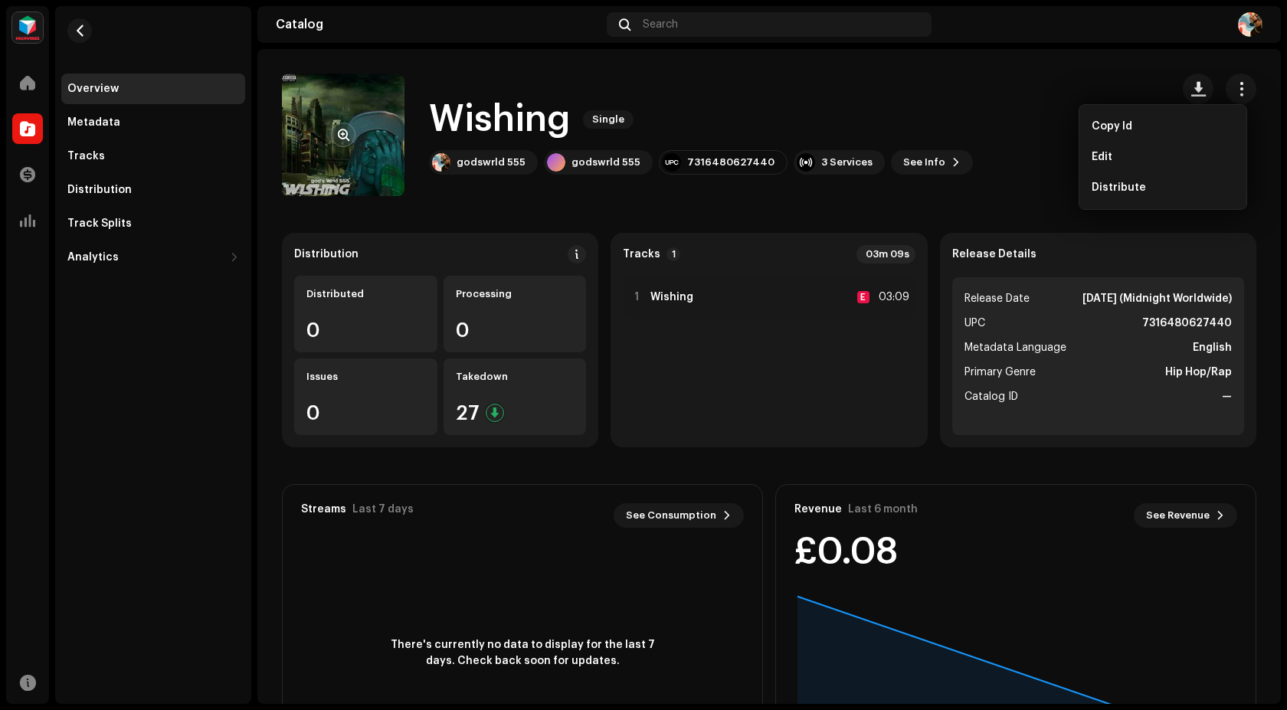
click at [349, 182] on re-a-cover at bounding box center [343, 135] width 123 height 123
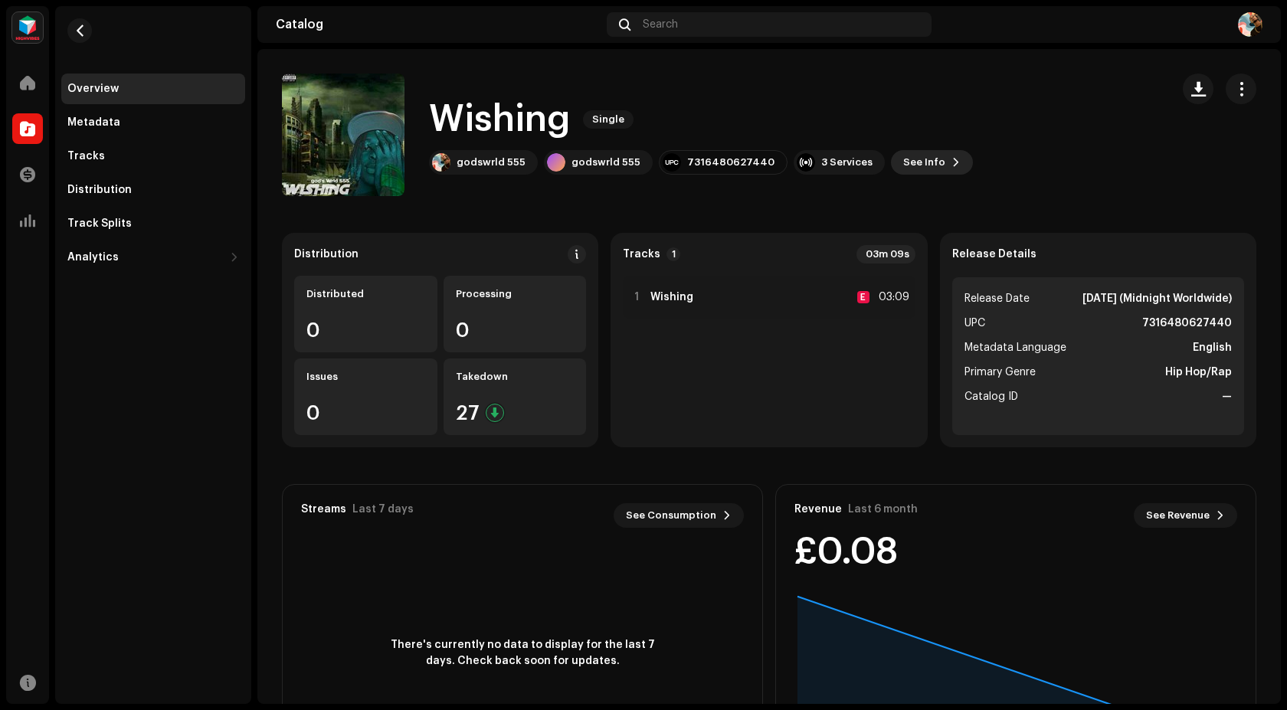
click at [911, 162] on span "See Info" at bounding box center [924, 162] width 42 height 31
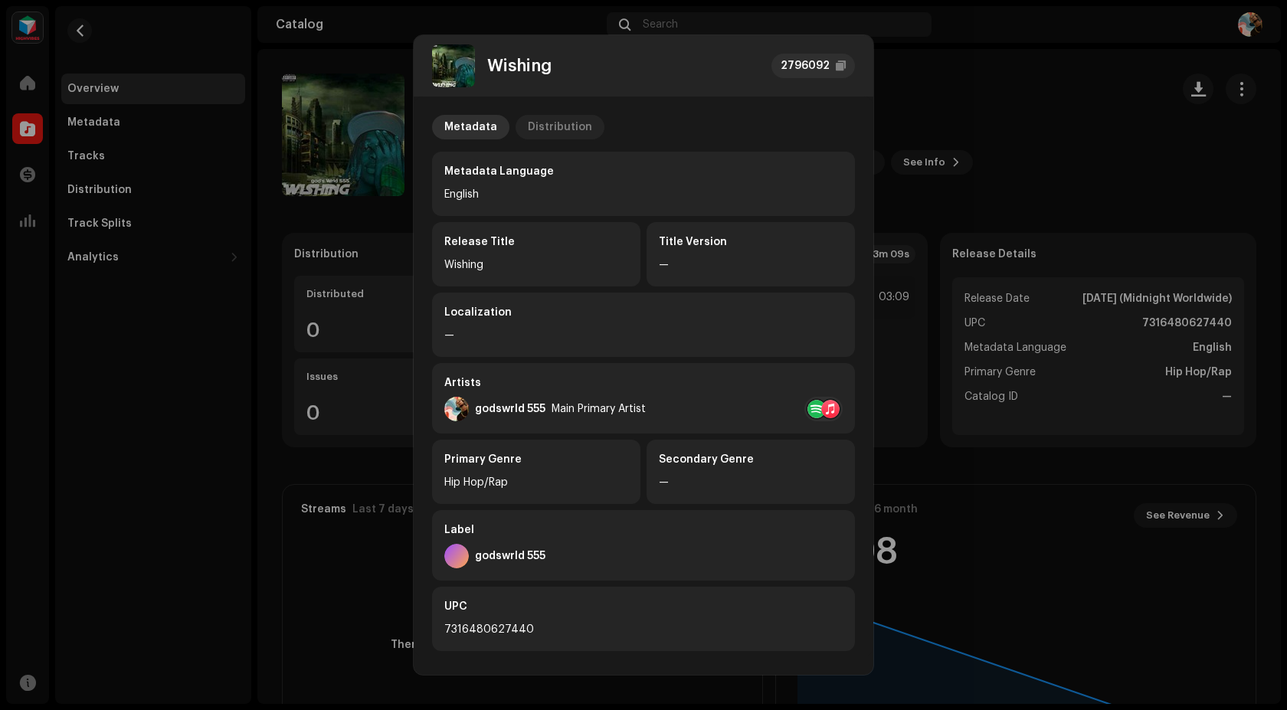
click at [542, 133] on div "Distribution" at bounding box center [560, 127] width 64 height 25
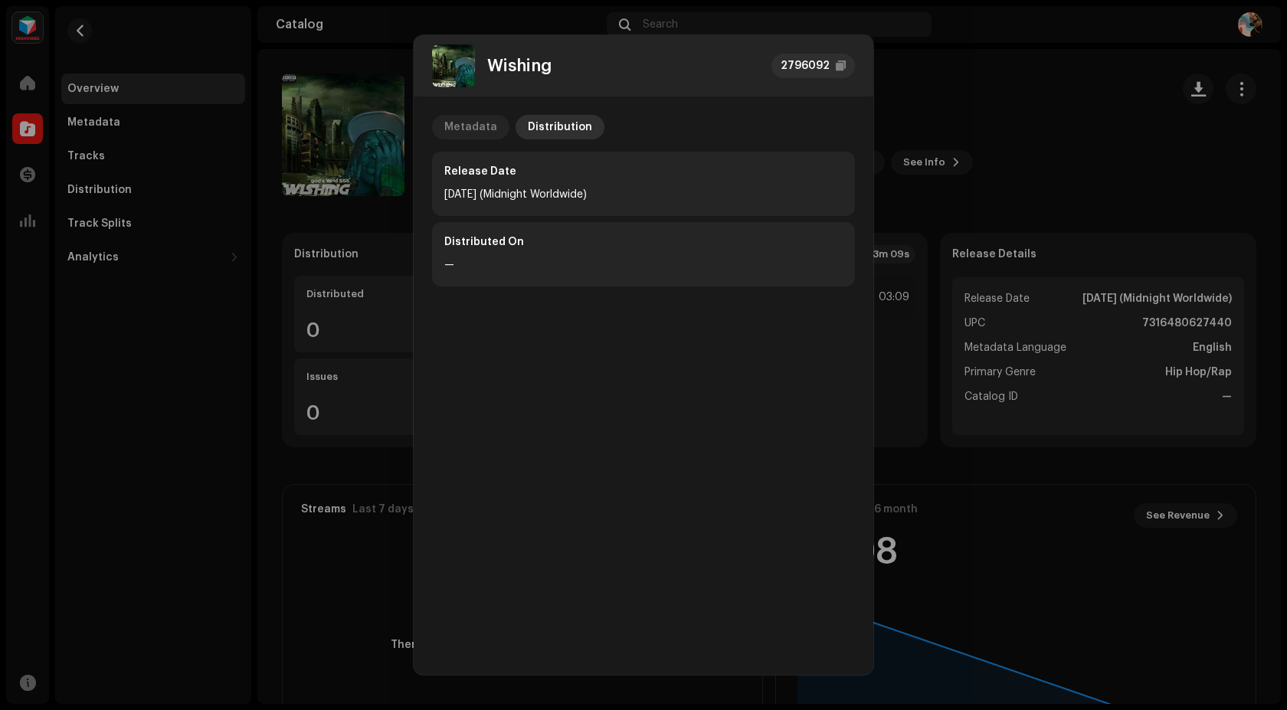
click at [466, 125] on div "Metadata" at bounding box center [470, 127] width 53 height 25
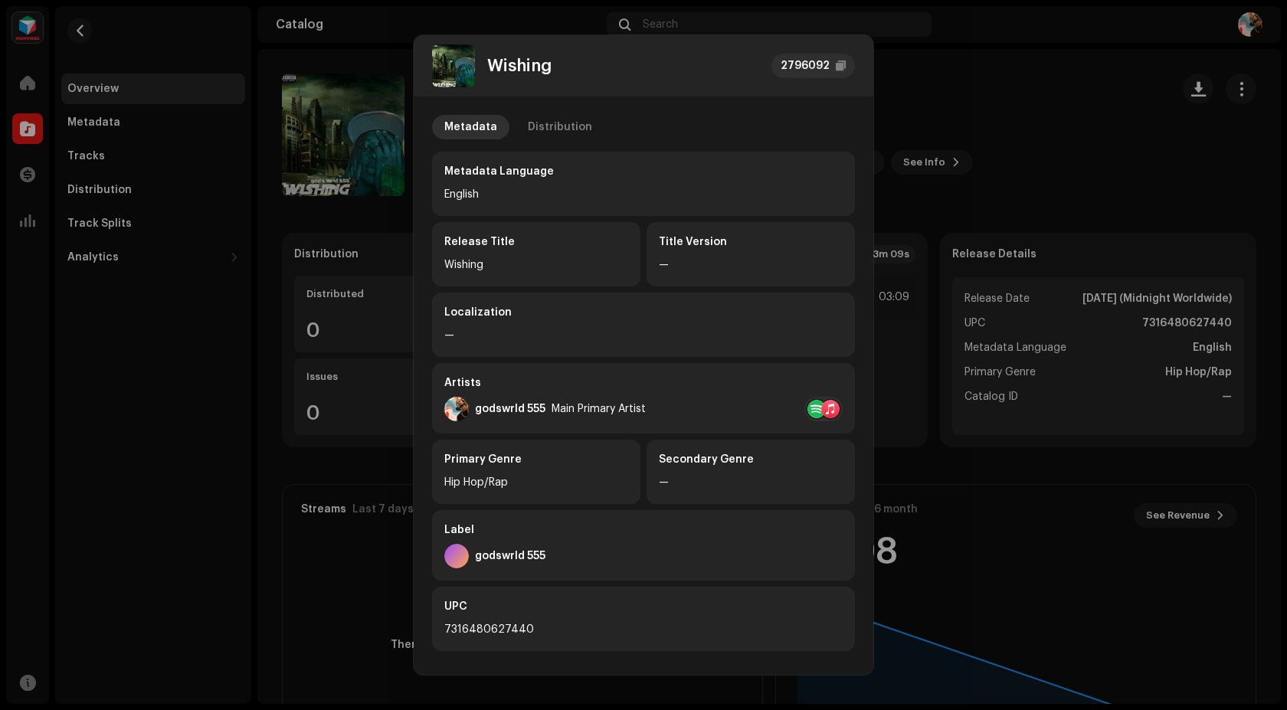
scroll to position [166, 0]
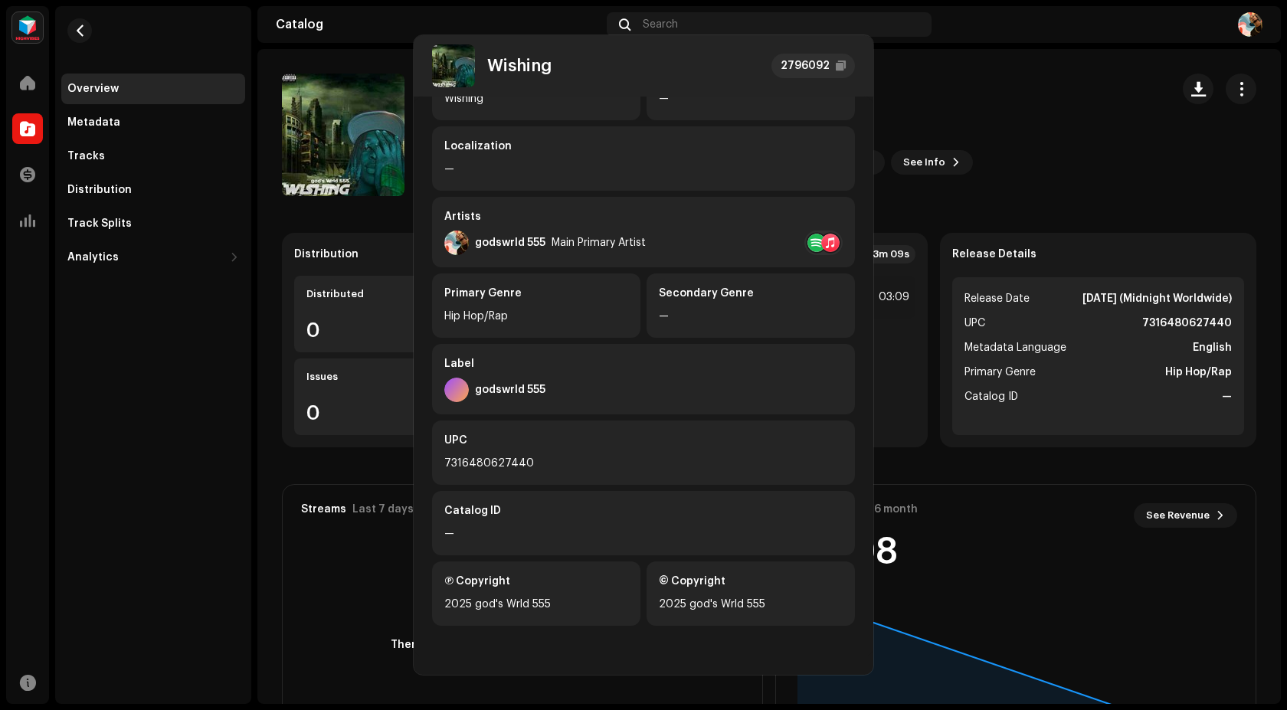
click at [1018, 213] on div "Wishing 2796092 Metadata Distribution Metadata Language English Release Title W…" at bounding box center [643, 355] width 1287 height 710
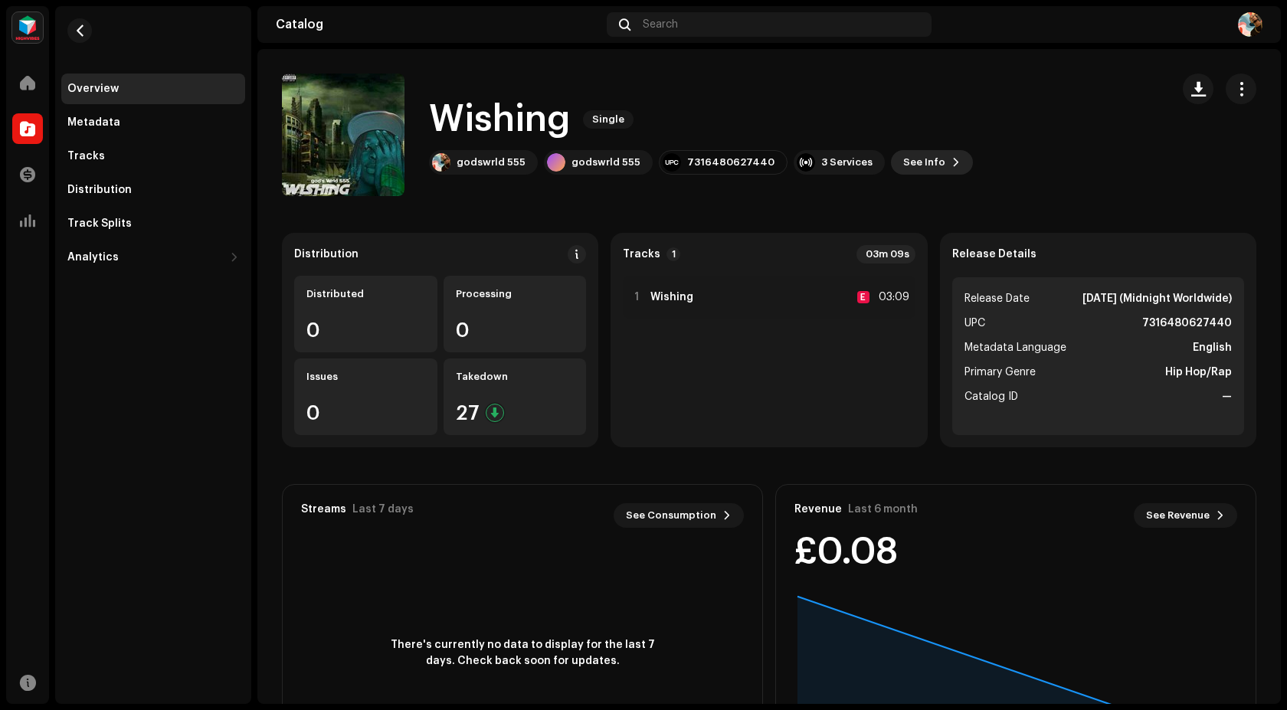
click at [916, 165] on span "See Info" at bounding box center [924, 162] width 42 height 31
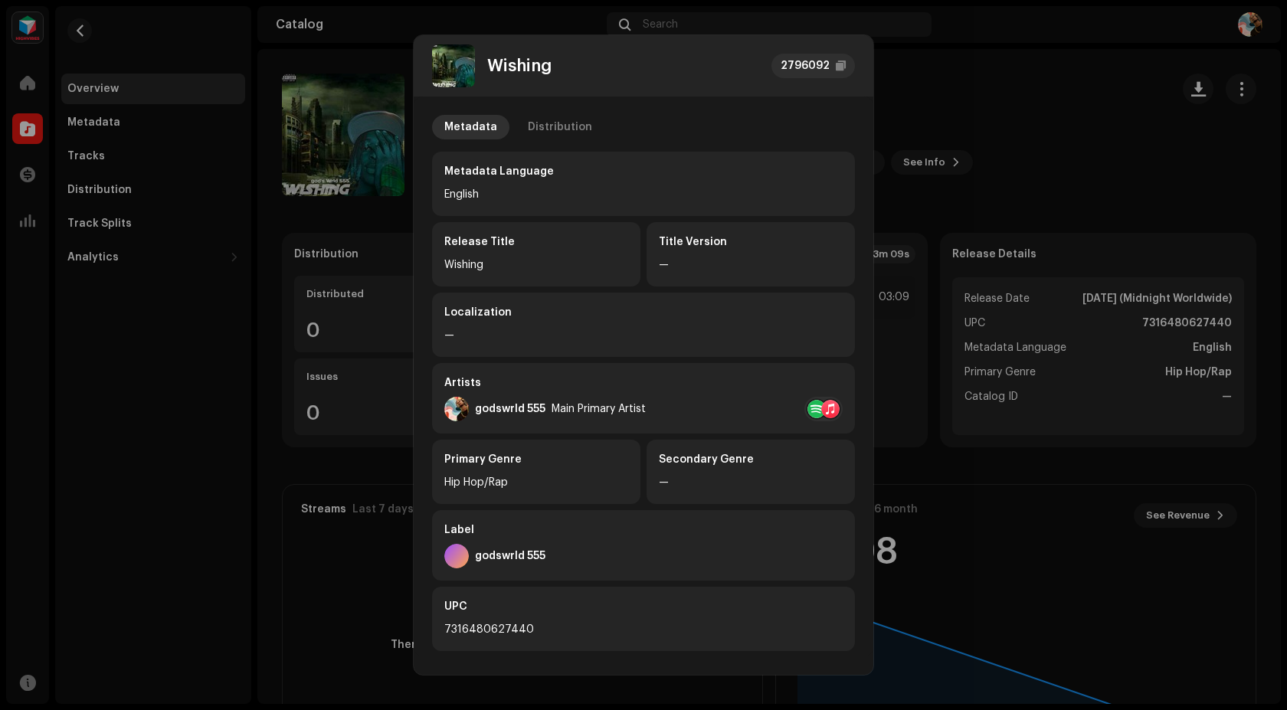
click at [1016, 109] on div "Wishing 2796092 Metadata Distribution Metadata Language English Release Title W…" at bounding box center [643, 355] width 1287 height 710
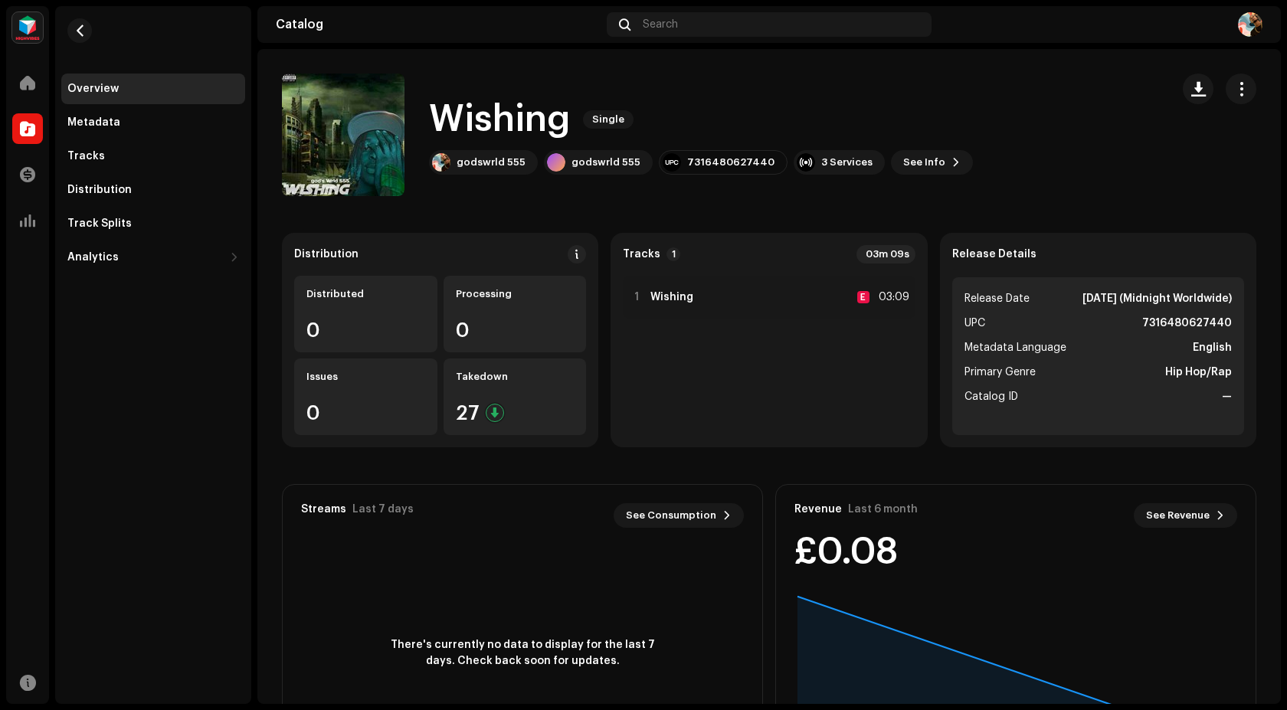
drag, startPoint x: 431, startPoint y: 113, endPoint x: 568, endPoint y: 119, distance: 136.5
click at [568, 119] on h1 "Wishing" at bounding box center [500, 119] width 142 height 49
copy h1 "Wishing"
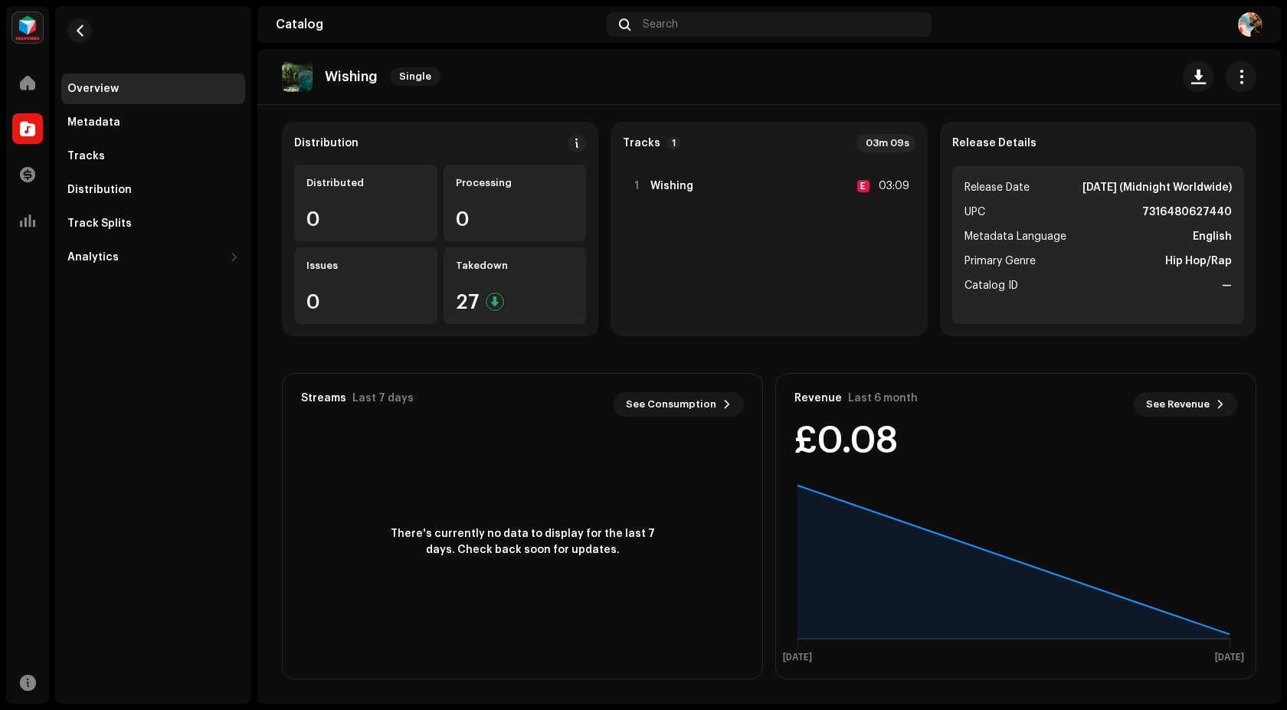
scroll to position [0, 0]
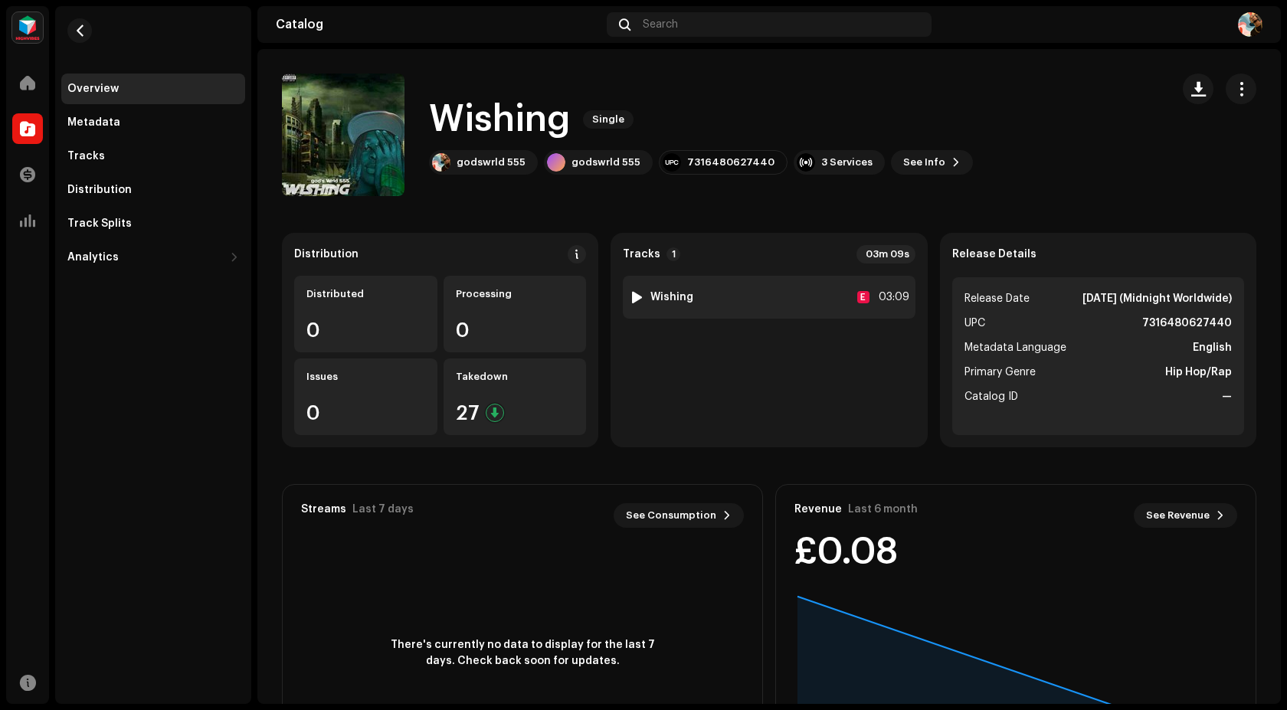
click at [703, 303] on div "1 Wishing E 03:09" at bounding box center [769, 297] width 292 height 43
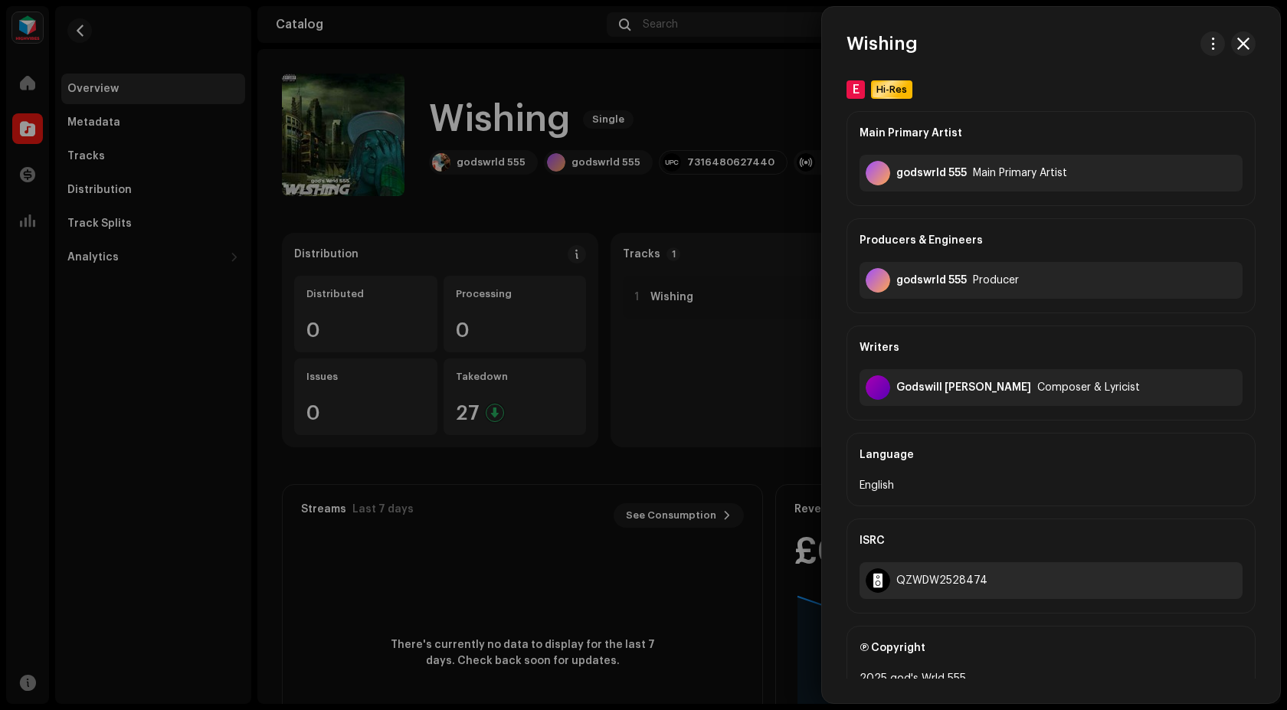
click at [997, 578] on div "QZWDW2528474" at bounding box center [1050, 580] width 383 height 37
drag, startPoint x: 996, startPoint y: 578, endPoint x: 899, endPoint y: 576, distance: 96.5
click at [899, 576] on div "QZWDW2528474" at bounding box center [1050, 580] width 383 height 37
copy div "QZWDW2528474"
